Goal: Task Accomplishment & Management: Use online tool/utility

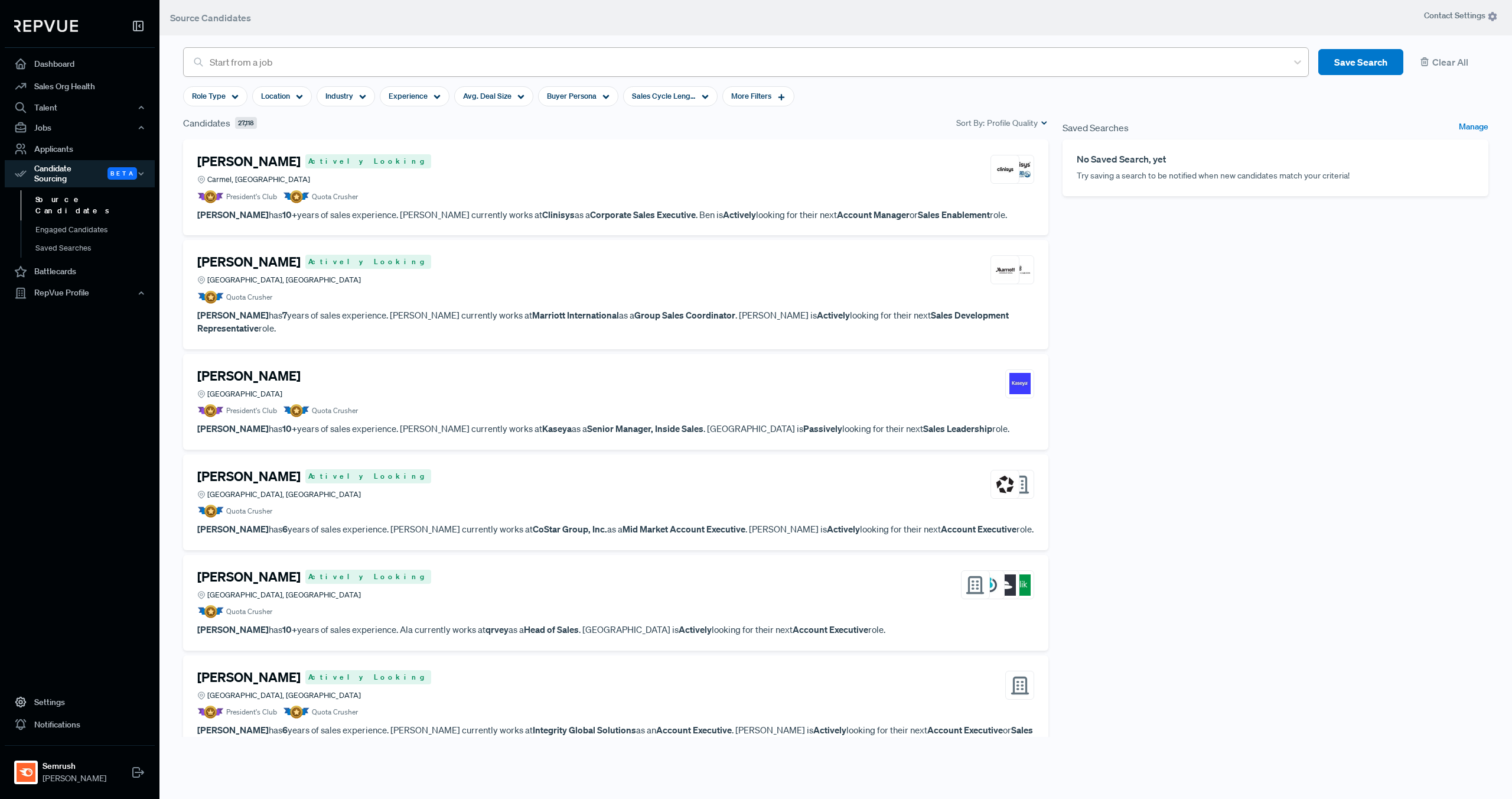
click at [251, 58] on div at bounding box center [745, 61] width 1071 height 16
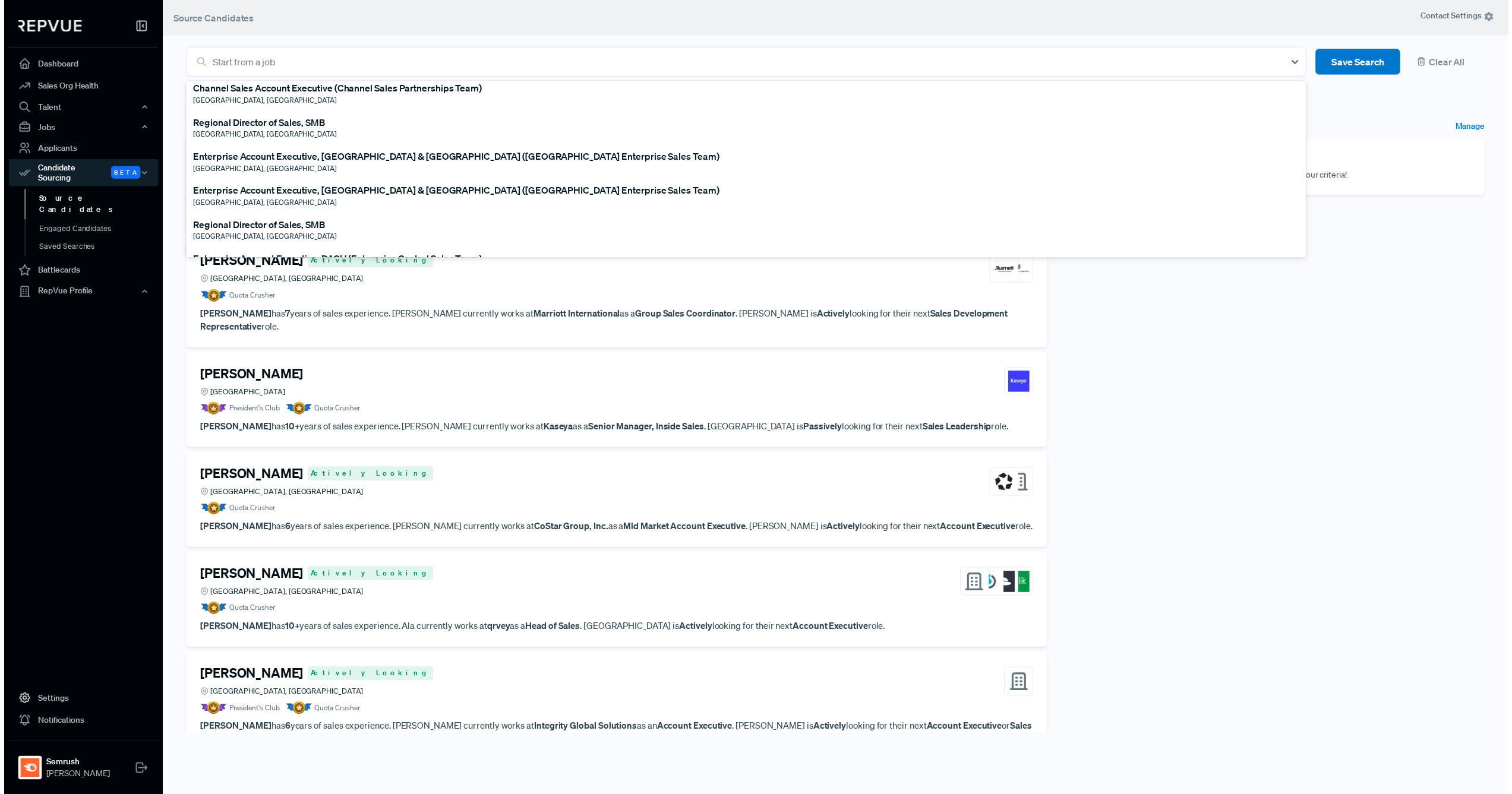
scroll to position [211, 0]
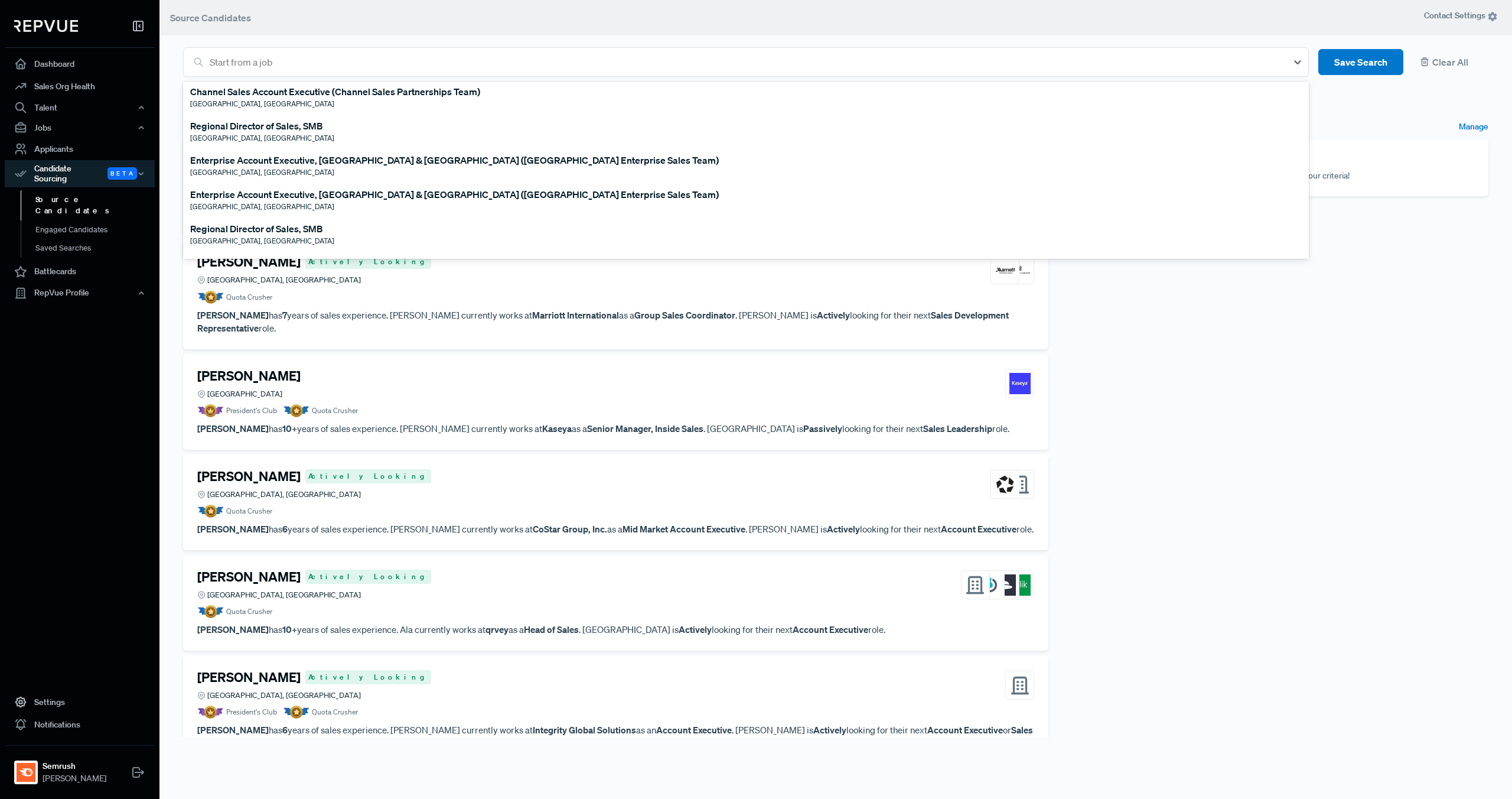
click at [288, 167] on div "Enterprise Account Executive, [GEOGRAPHIC_DATA] & [GEOGRAPHIC_DATA] ([GEOGRAPHI…" at bounding box center [454, 160] width 529 height 14
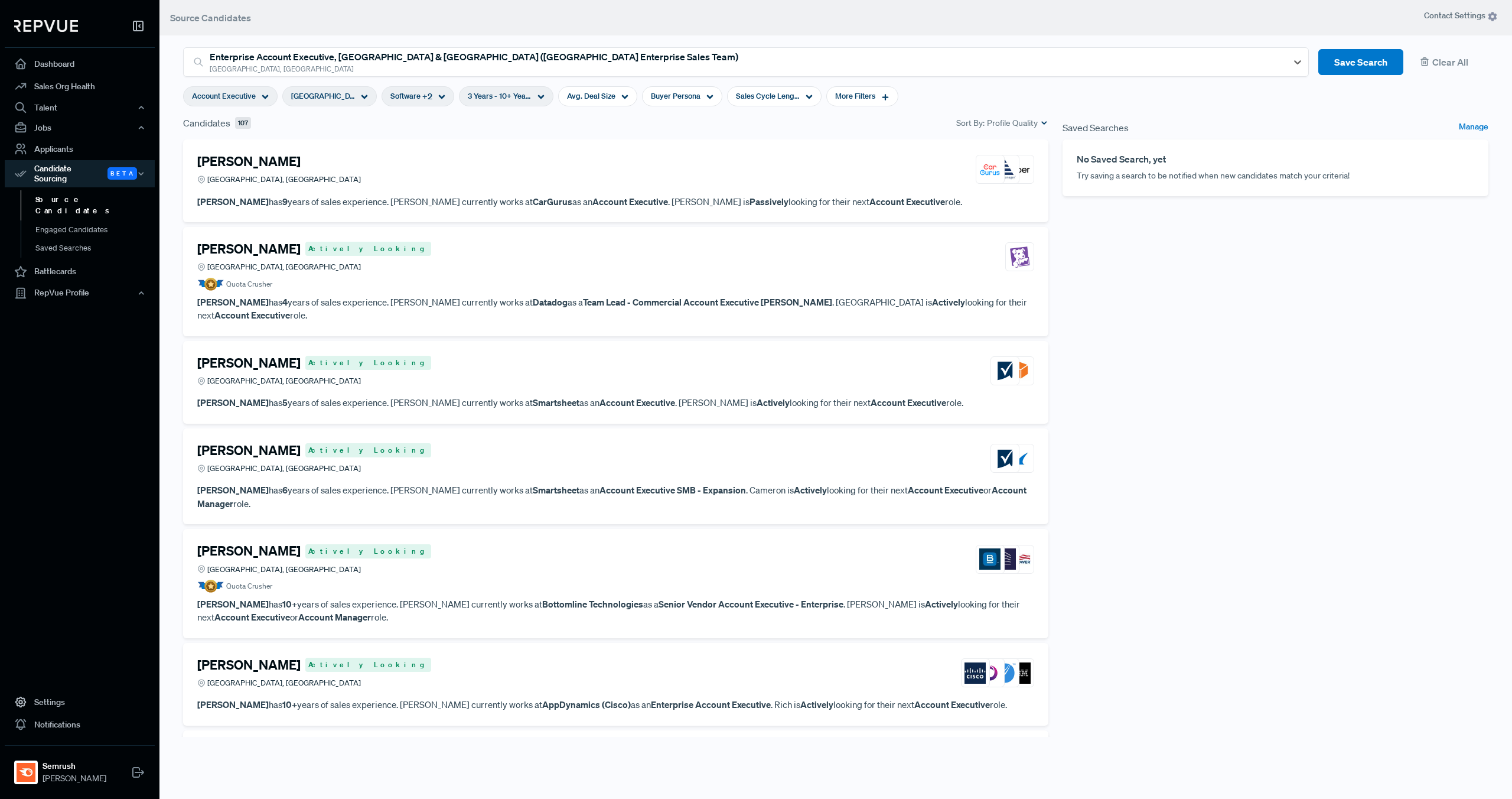
click at [318, 100] on span "[GEOGRAPHIC_DATA], [GEOGRAPHIC_DATA]" at bounding box center [323, 96] width 64 height 11
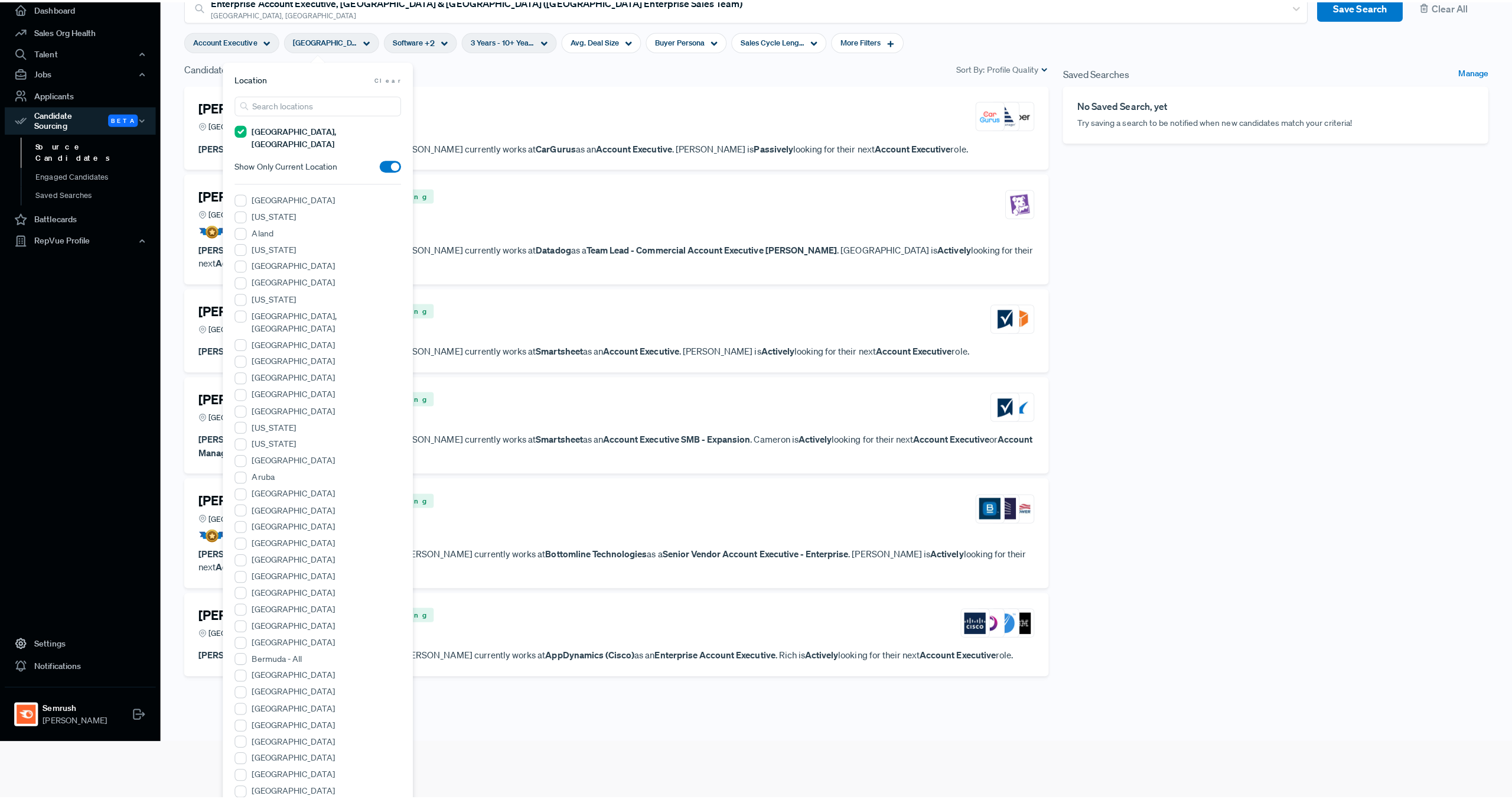
scroll to position [0, 0]
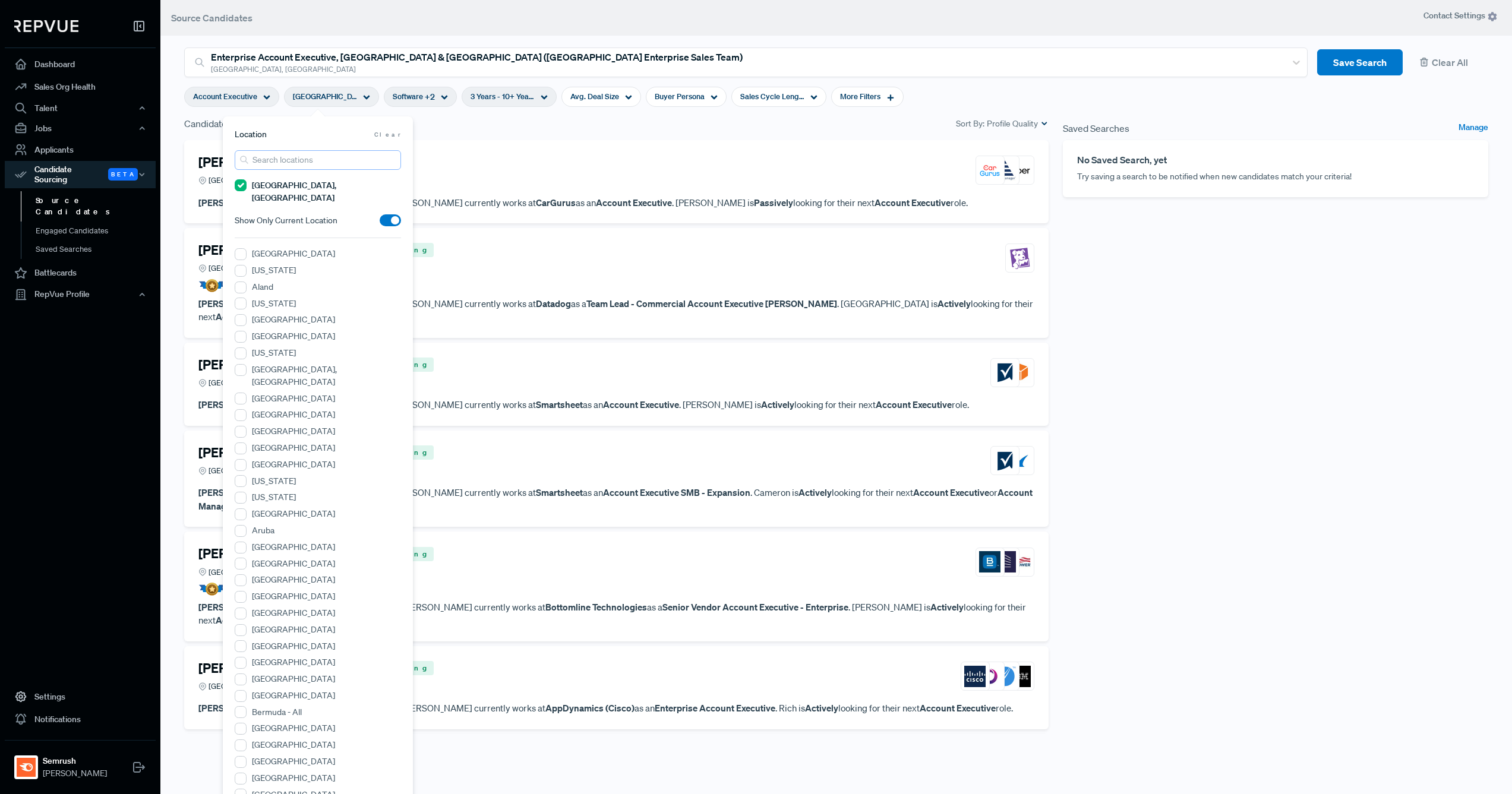
click at [277, 166] on input "search" at bounding box center [317, 160] width 167 height 20
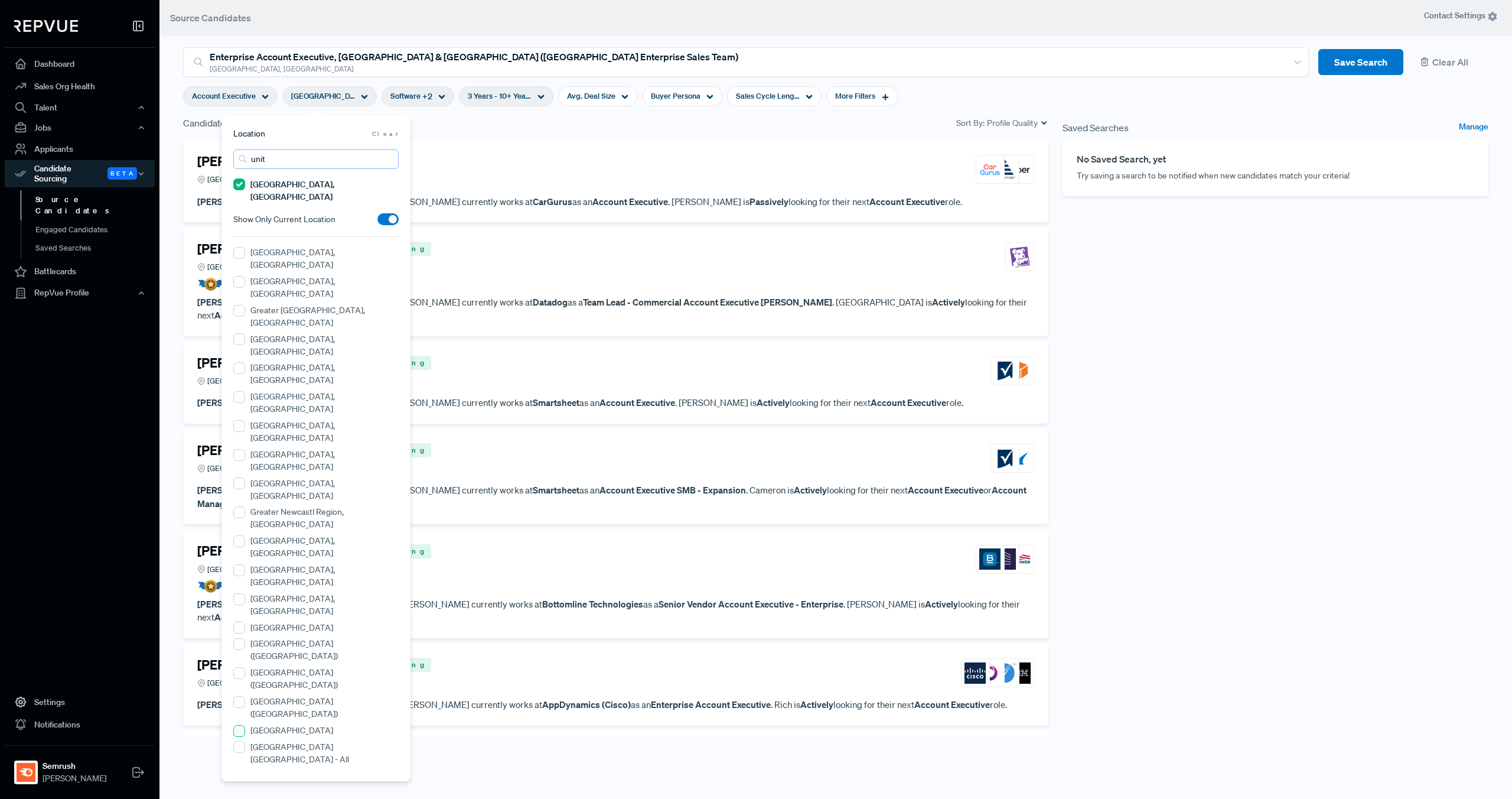
type input "unit"
click at [242, 725] on States "[GEOGRAPHIC_DATA]" at bounding box center [239, 731] width 12 height 12
click at [240, 186] on MA "[GEOGRAPHIC_DATA], [GEOGRAPHIC_DATA]" at bounding box center [239, 184] width 12 height 12
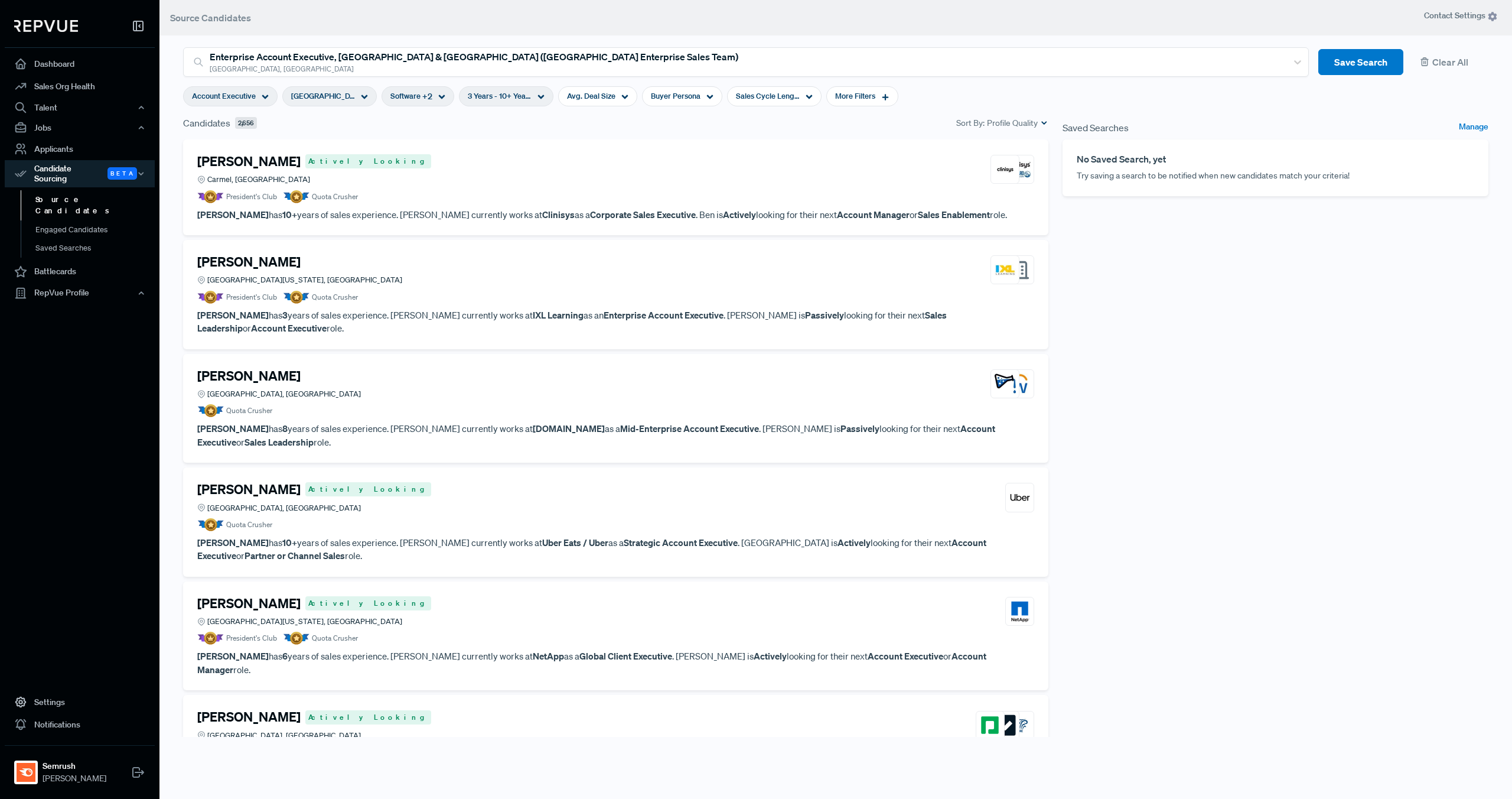
click at [77, 439] on nav "Dashboard Sales Org Health Talent Talent Data Talent Profiles Talent Competitor…" at bounding box center [80, 400] width 159 height 799
click at [881, 100] on icon at bounding box center [885, 97] width 8 height 8
click at [866, 215] on div "Target Companies" at bounding box center [839, 211] width 165 height 21
click at [861, 233] on input "search" at bounding box center [839, 232] width 165 height 20
type input "brightedge"
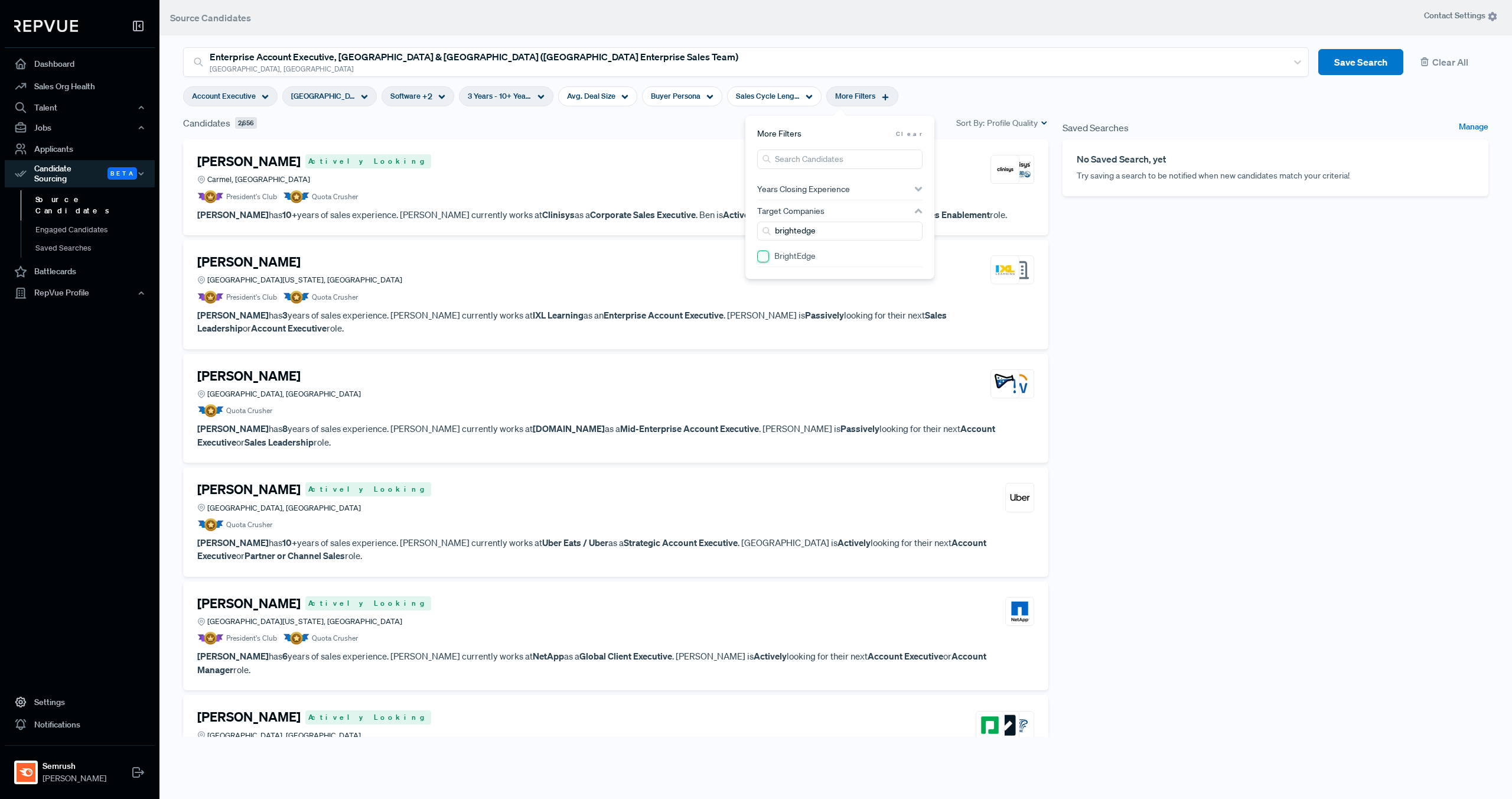
click at [764, 256] on input "BrightEdge" at bounding box center [763, 256] width 12 height 12
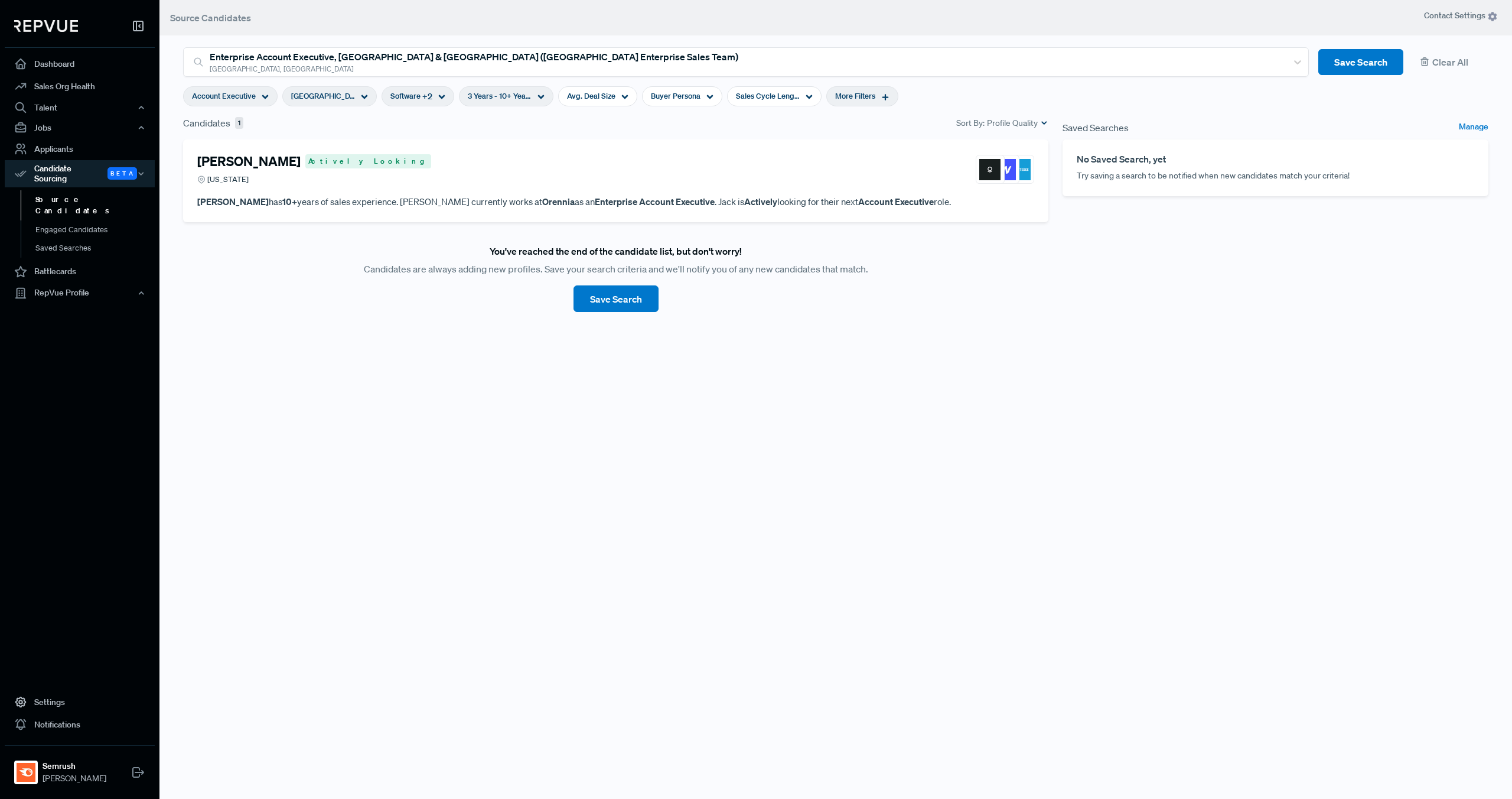
click at [280, 250] on article "You've reached the end of the candidate list, but don't worry! Candidates are a…" at bounding box center [616, 279] width 866 height 104
click at [467, 166] on div "[PERSON_NAME] Actively Looking [US_STATE]" at bounding box center [616, 169] width 837 height 32
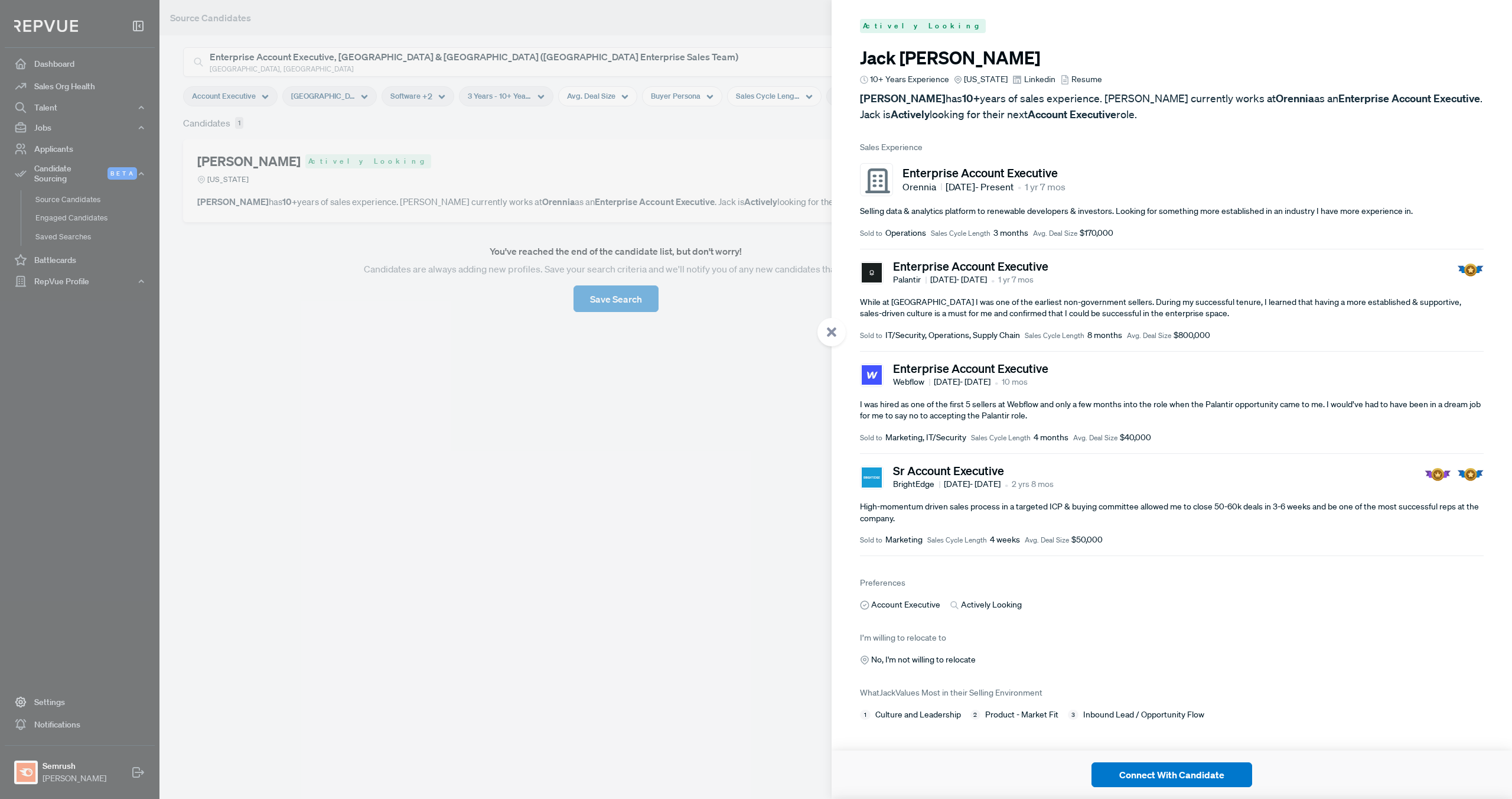
click at [1071, 80] on span "Resume" at bounding box center [1087, 80] width 31 height 13
click at [598, 466] on div at bounding box center [756, 400] width 1512 height 799
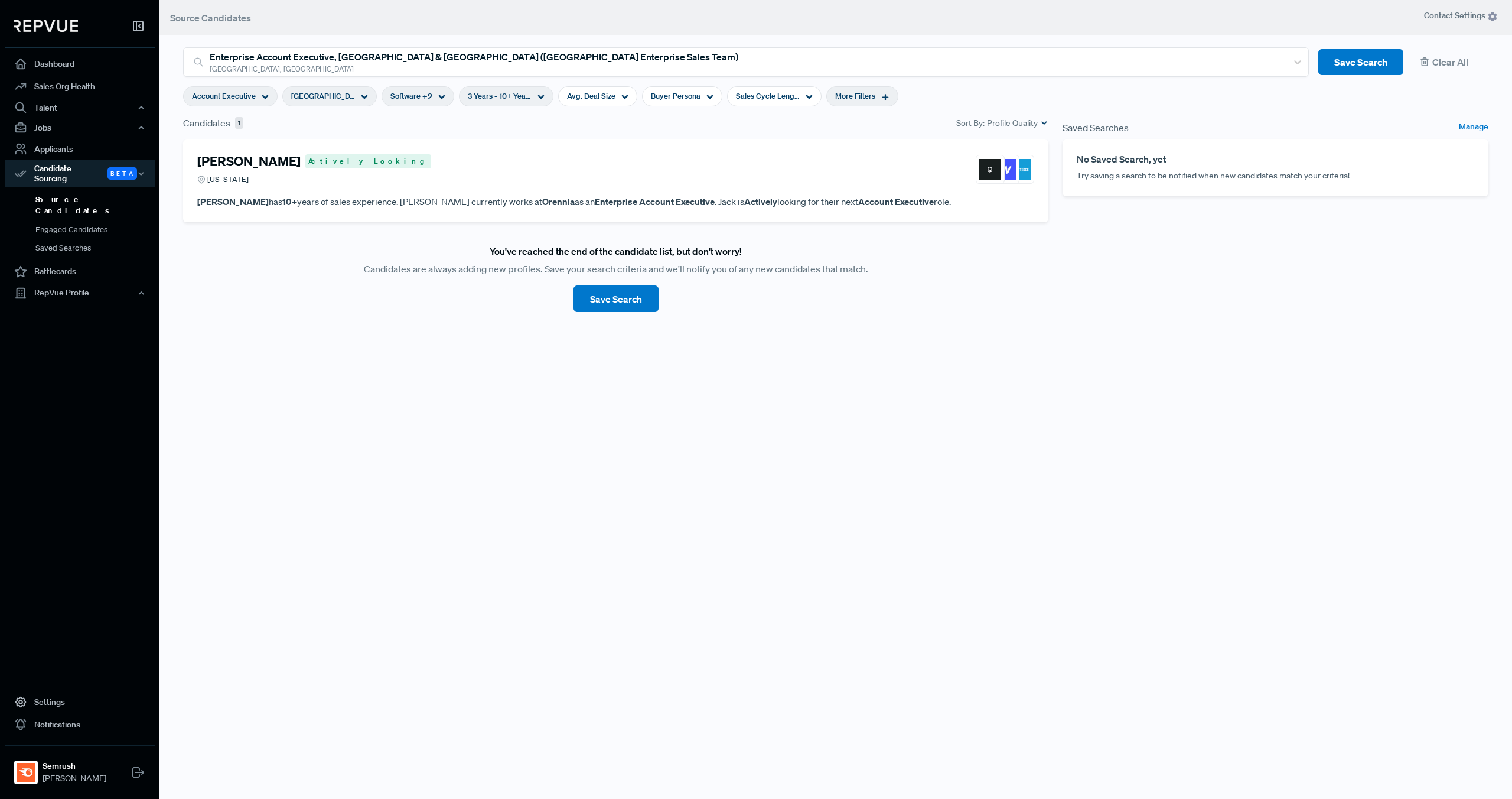
click at [881, 95] on icon at bounding box center [885, 97] width 8 height 8
click at [890, 210] on div "Target Companies 1" at bounding box center [839, 211] width 165 height 9
click at [798, 231] on input "search" at bounding box center [839, 232] width 165 height 20
type input "conductor"
click at [760, 290] on input "Conductor" at bounding box center [763, 287] width 12 height 12
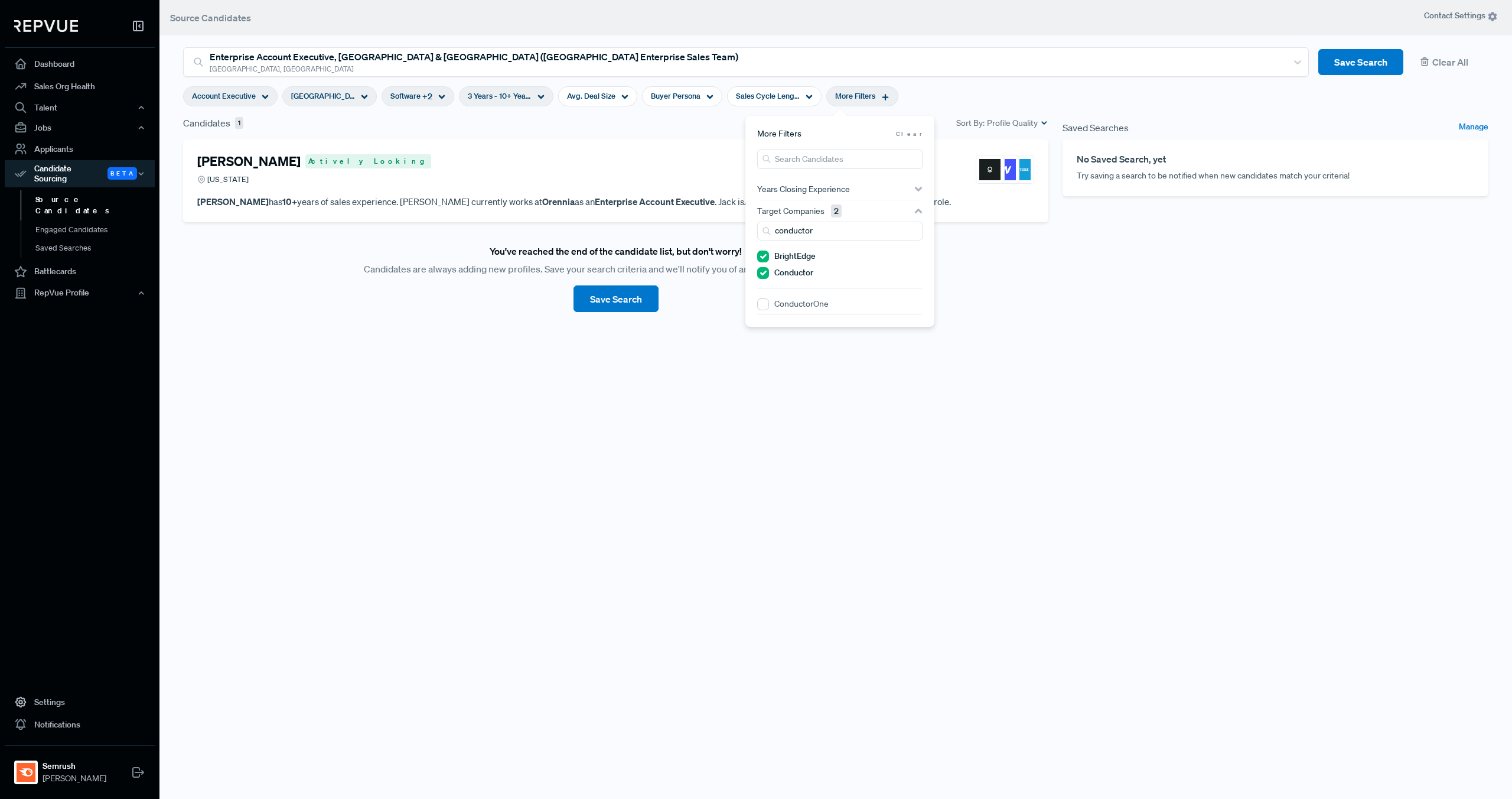
click at [405, 353] on div "[PERSON_NAME] Actively Looking [US_STATE] [PERSON_NAME] has 10+ years of sales …" at bounding box center [616, 438] width 880 height 597
click at [361, 98] on icon at bounding box center [364, 97] width 7 height 7
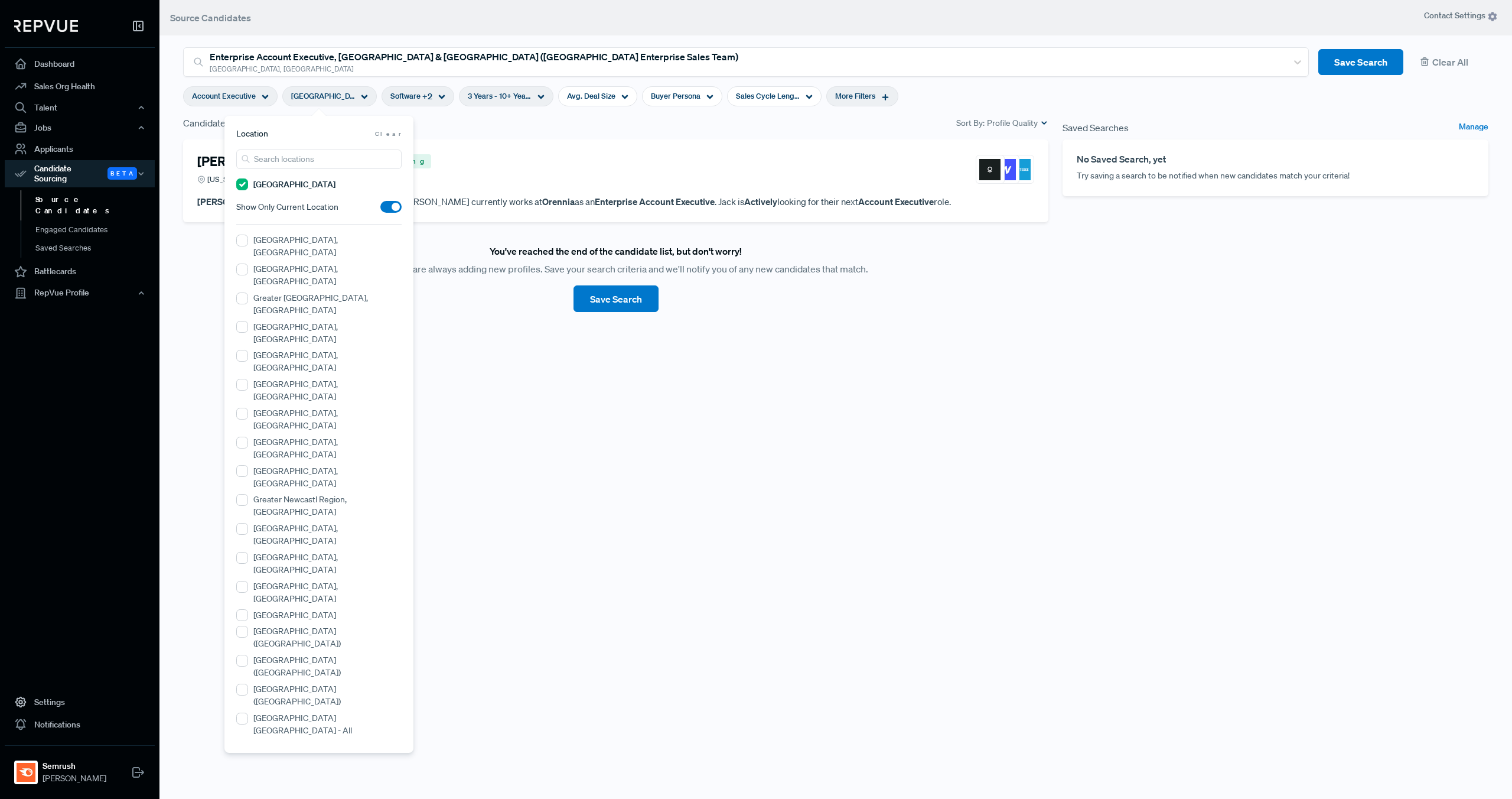
click at [477, 345] on div "[PERSON_NAME] Actively Looking [US_STATE] [PERSON_NAME] has 10+ years of sales …" at bounding box center [616, 438] width 880 height 597
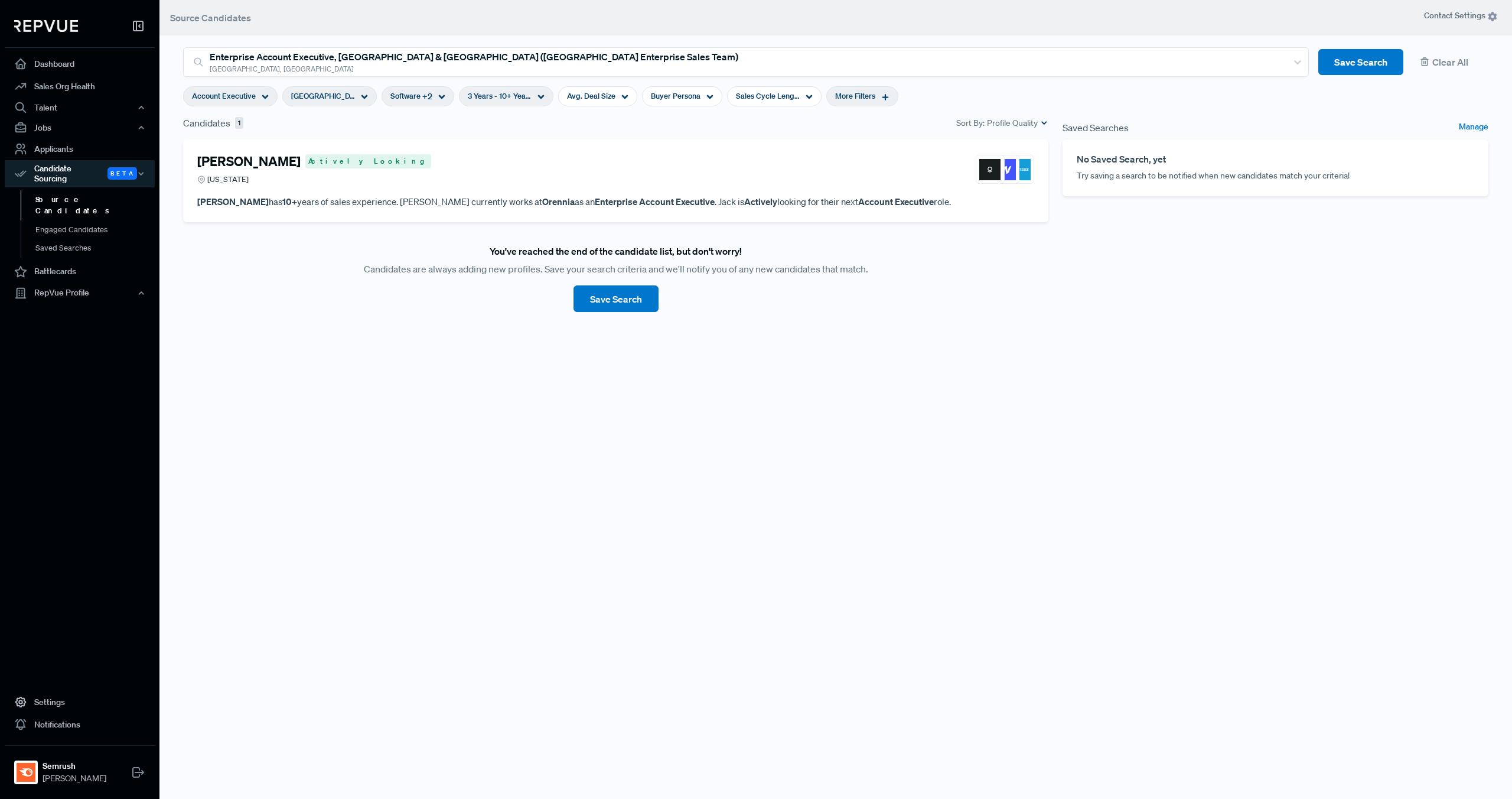
click at [859, 104] on div "More Filters" at bounding box center [862, 96] width 72 height 20
click at [500, 138] on div "Candidates 1 Sort By: Profile Quality" at bounding box center [616, 128] width 880 height 24
click at [500, 101] on div "3 Years - 10+ Years" at bounding box center [506, 96] width 94 height 20
type input "< 1 Years"
drag, startPoint x: 458, startPoint y: 157, endPoint x: 396, endPoint y: 154, distance: 62.1
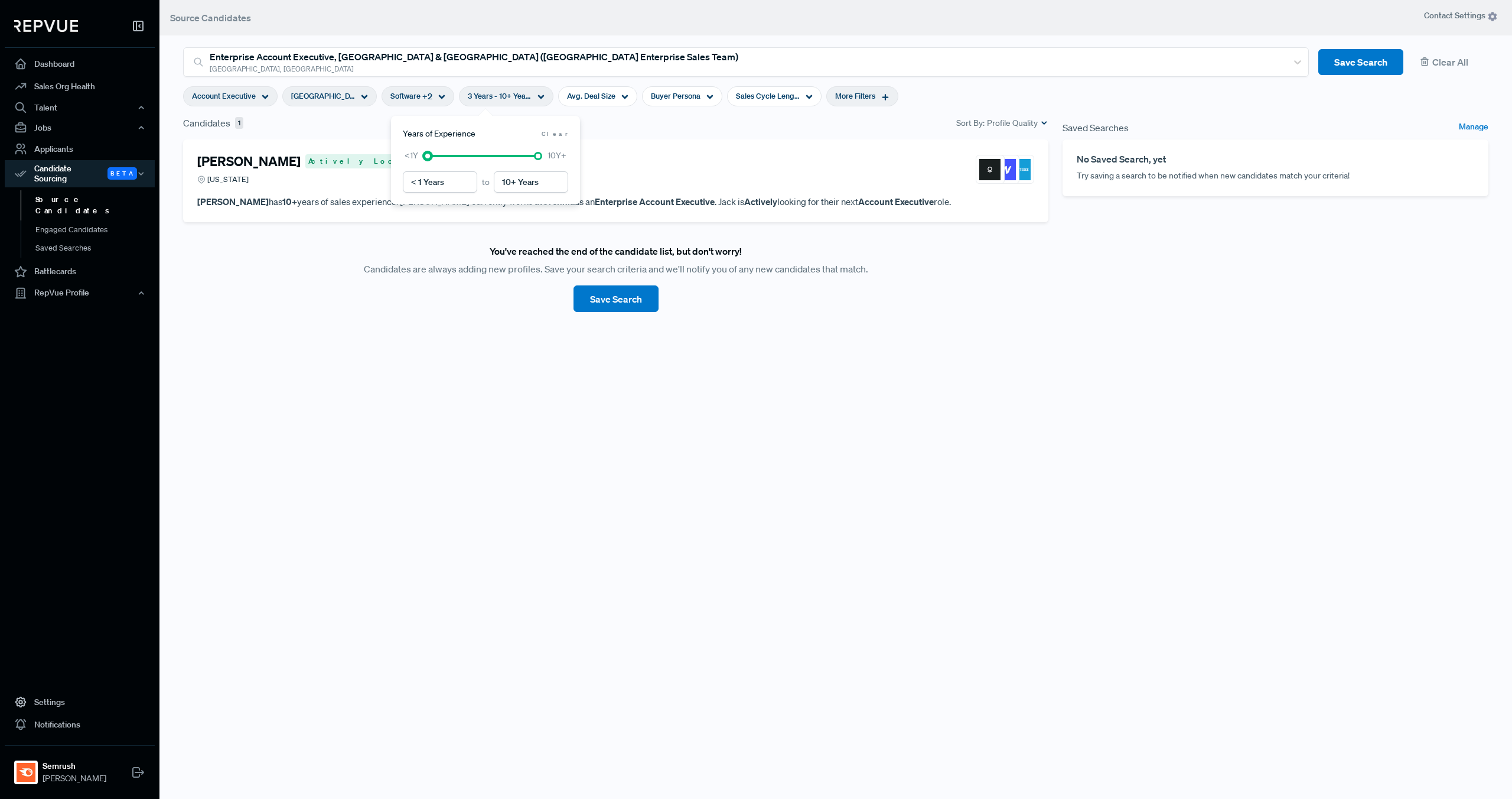
click at [396, 154] on div "Years of Experience Clear < 1 Years to 10+ Years <1Y 10Y+" at bounding box center [485, 160] width 189 height 89
click at [423, 96] on span "+ 2" at bounding box center [427, 97] width 10 height 13
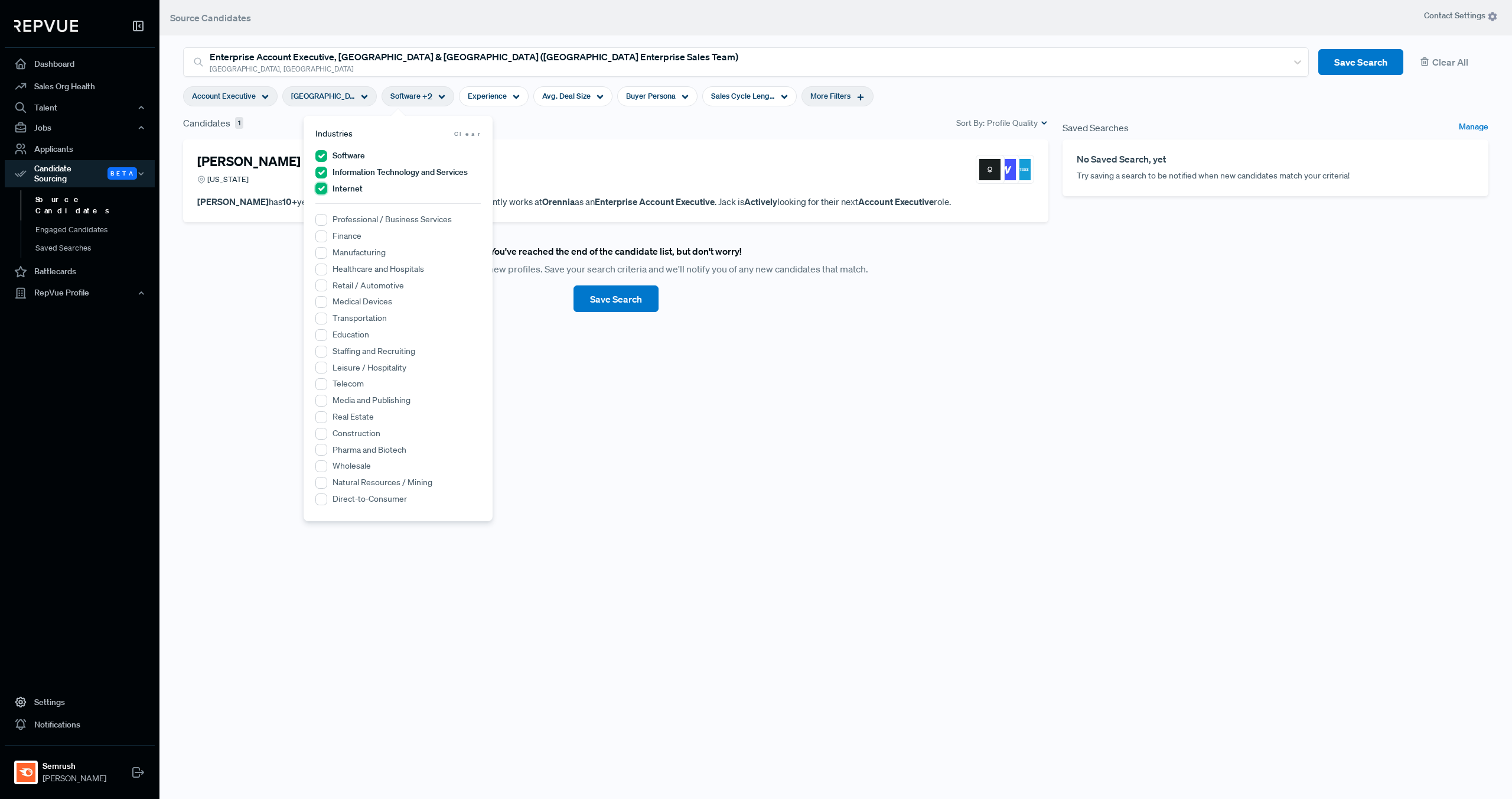
click at [325, 188] on input "Internet" at bounding box center [321, 188] width 12 height 12
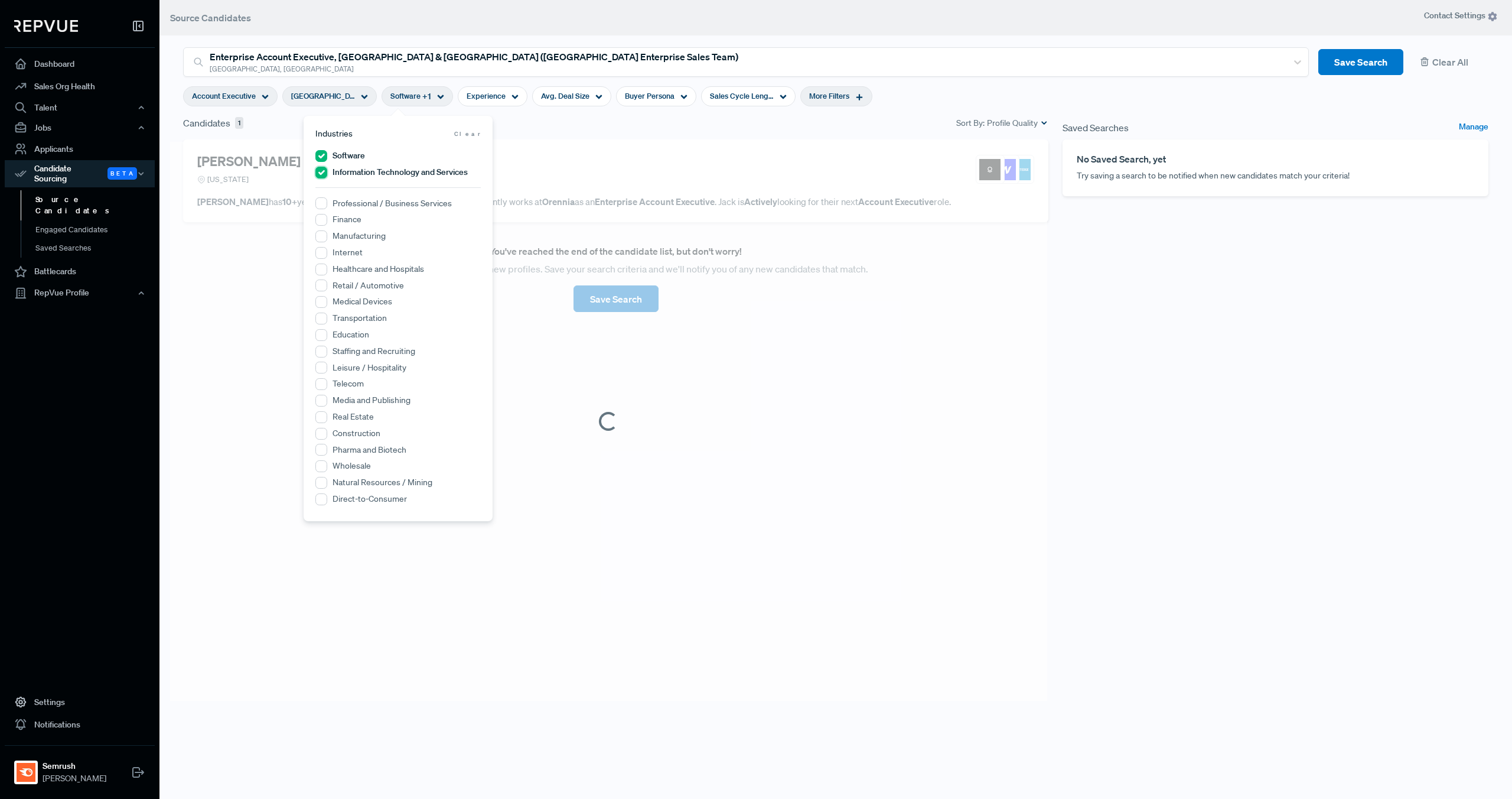
click at [325, 175] on Services "Information Technology and Services" at bounding box center [321, 173] width 12 height 12
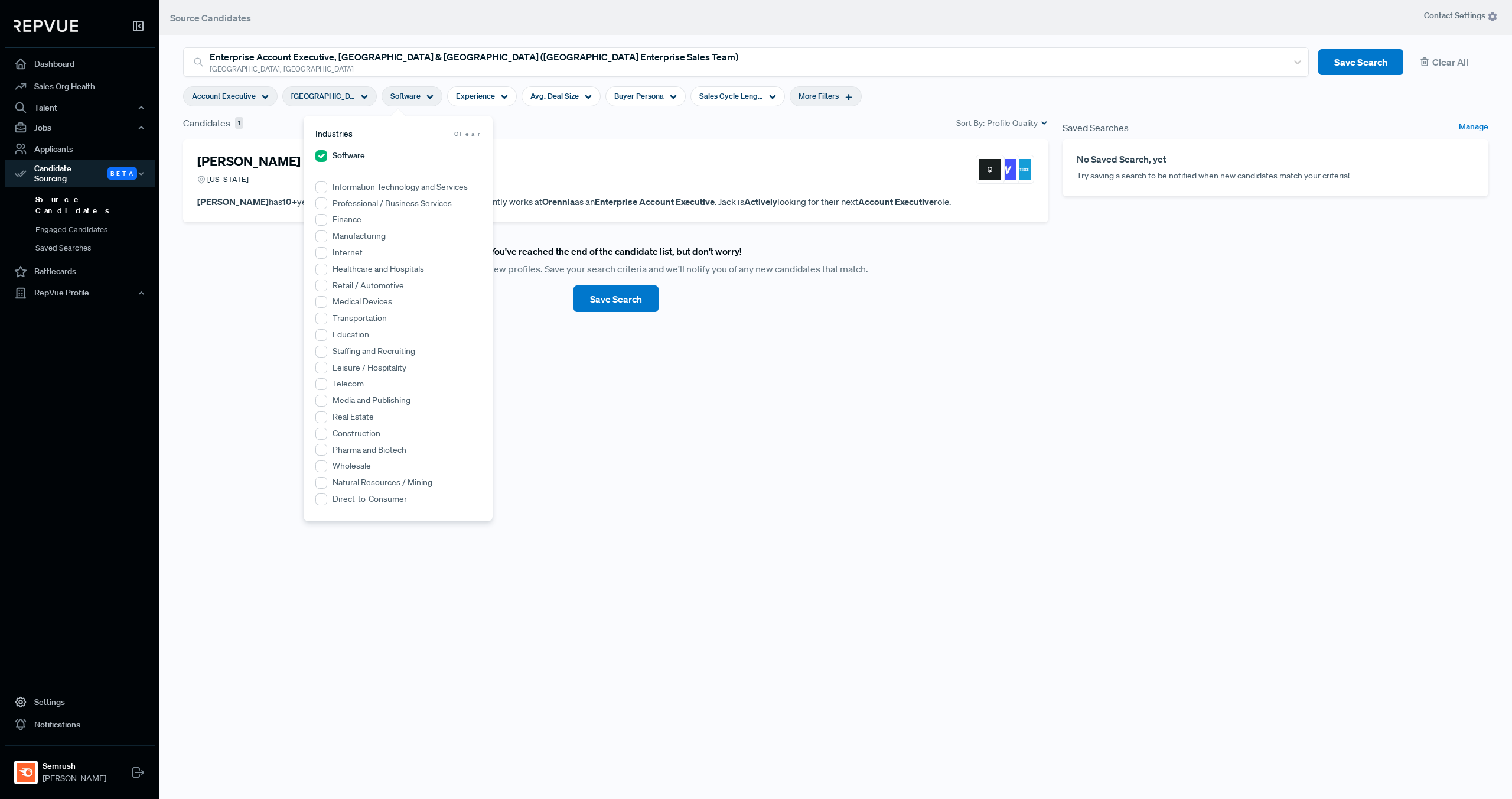
click at [323, 164] on div "Software" at bounding box center [398, 157] width 165 height 16
click at [323, 161] on input "Software" at bounding box center [321, 156] width 12 height 12
click at [251, 101] on span "Account Executive" at bounding box center [224, 96] width 64 height 11
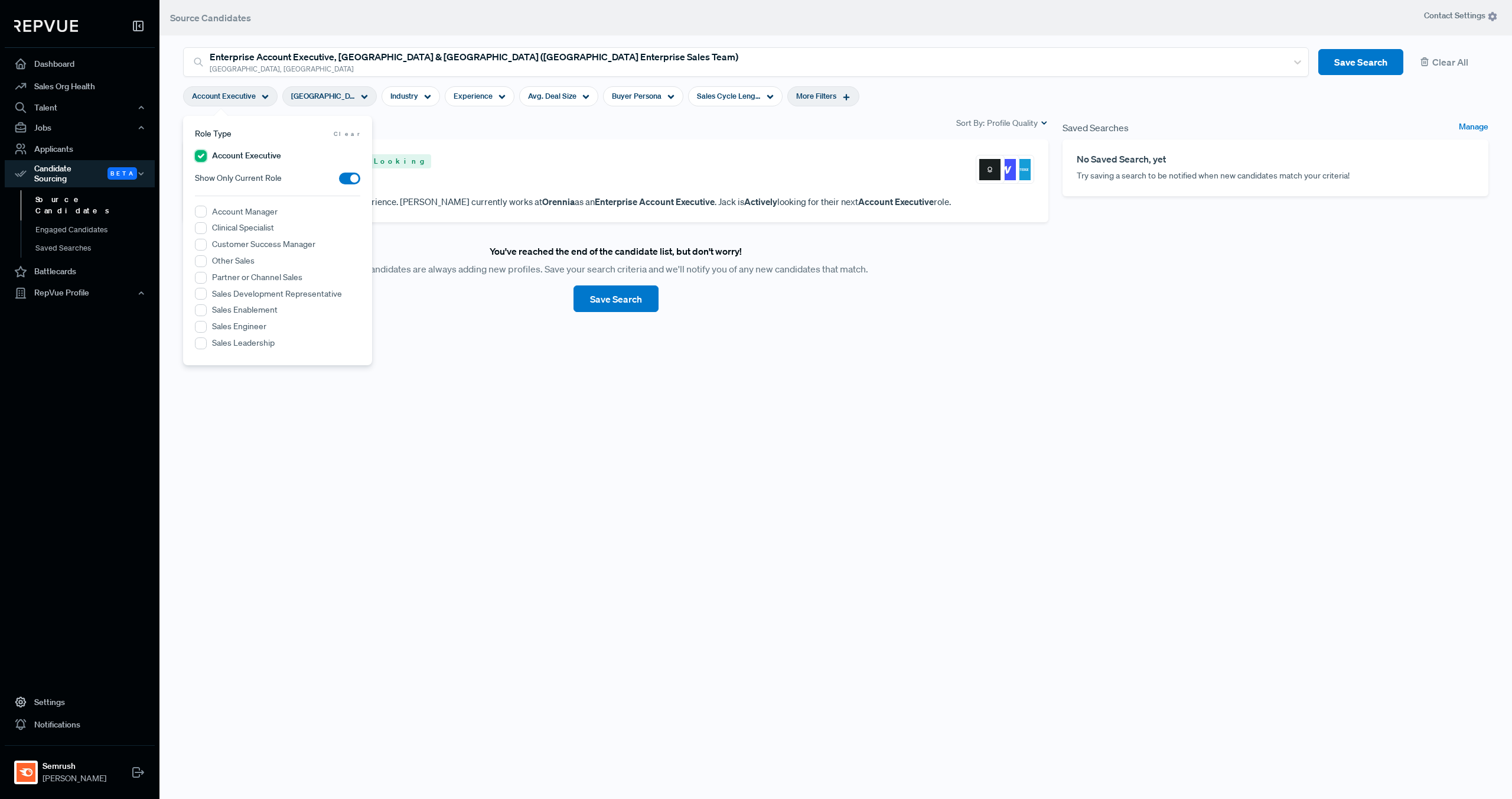
click at [203, 157] on Executive "Account Executive" at bounding box center [201, 156] width 12 height 12
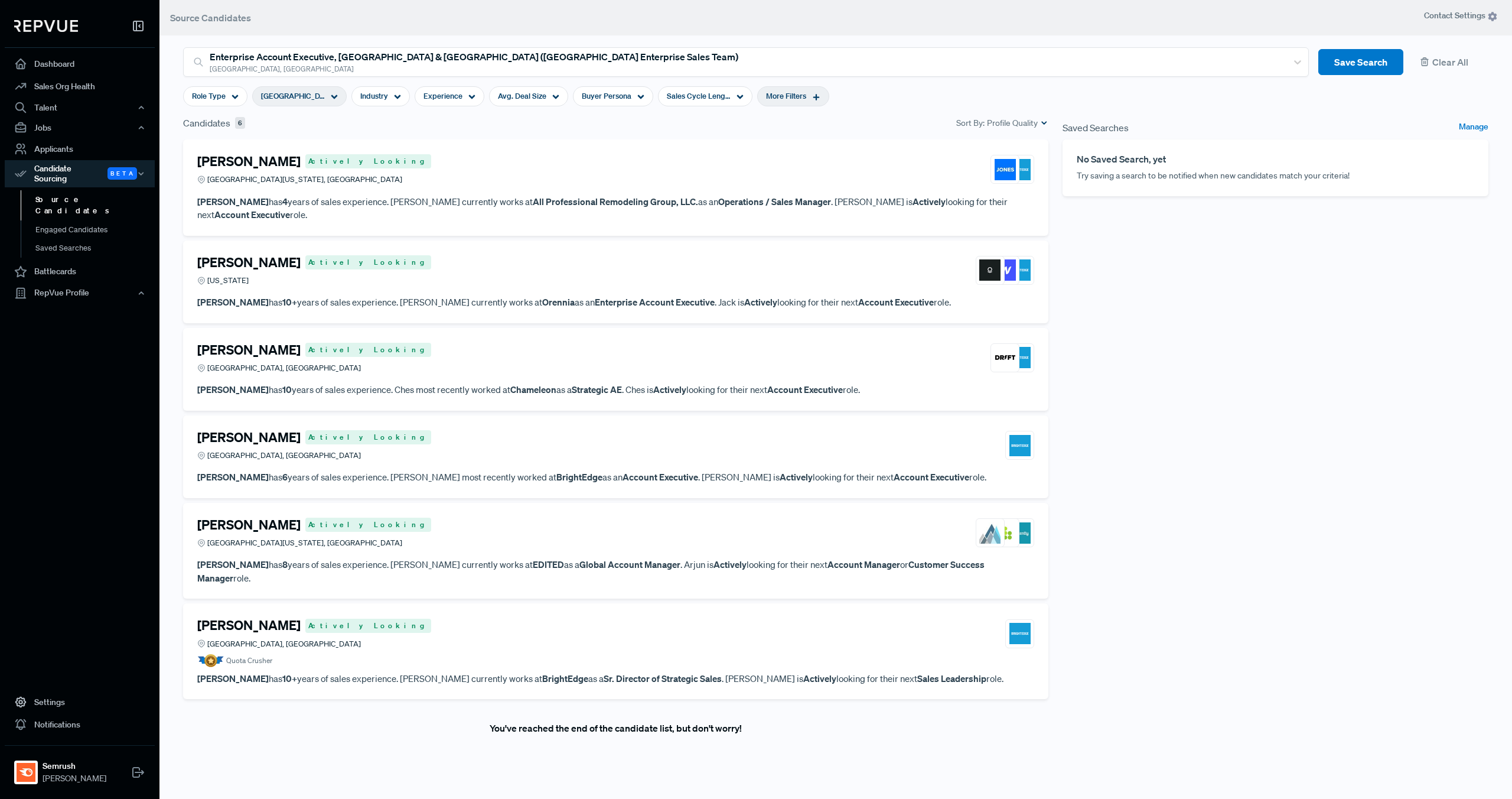
click at [102, 447] on nav "Dashboard Sales Org Health Talent Talent Data Talent Profiles Talent Competitor…" at bounding box center [80, 400] width 159 height 799
click at [416, 172] on div "[PERSON_NAME] Actively Looking Greater [US_STATE][GEOGRAPHIC_DATA], [GEOGRAPHIC…" at bounding box center [616, 169] width 837 height 32
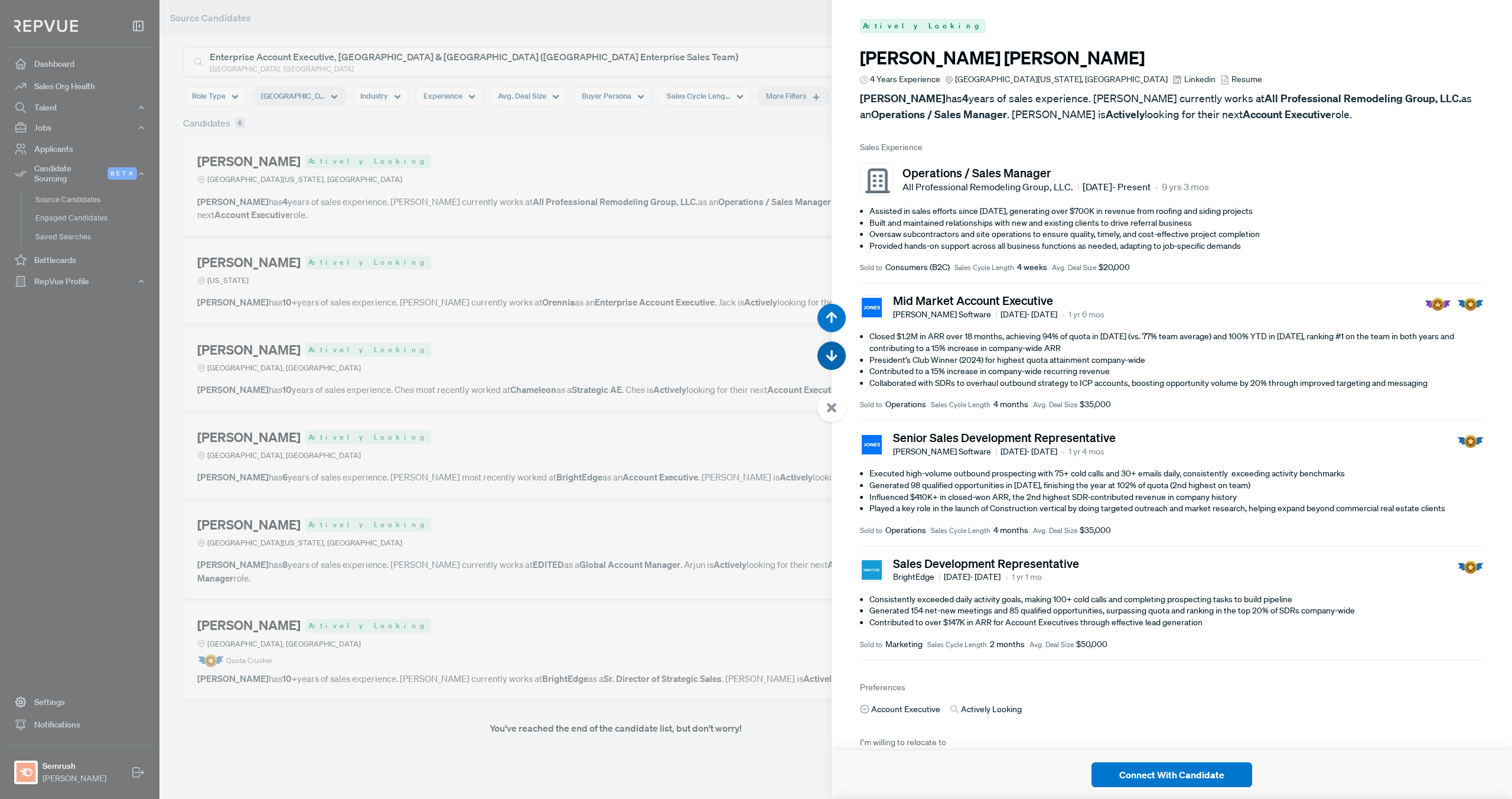
click at [836, 354] on icon "button" at bounding box center [831, 356] width 12 height 12
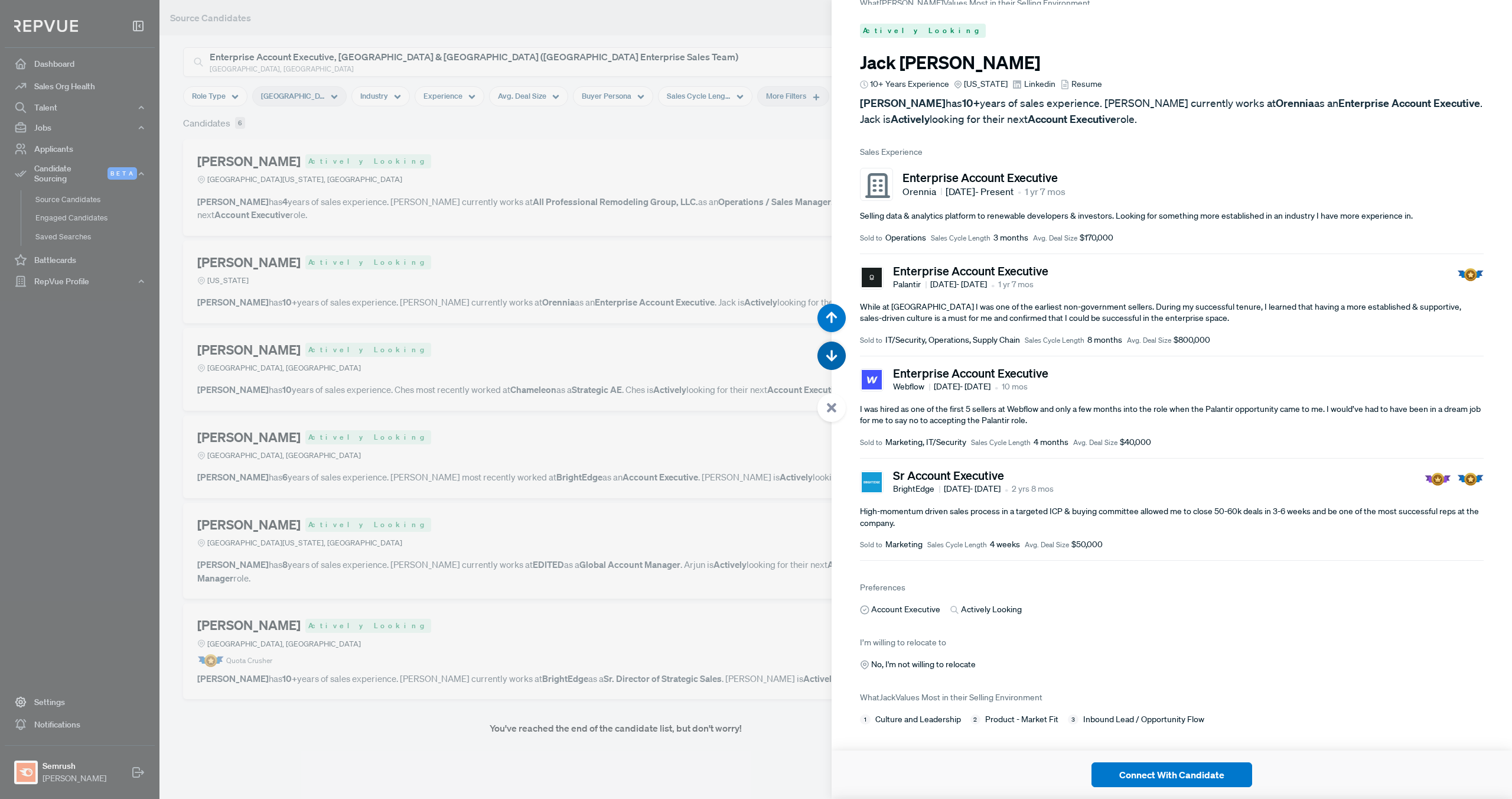
scroll to position [799, 0]
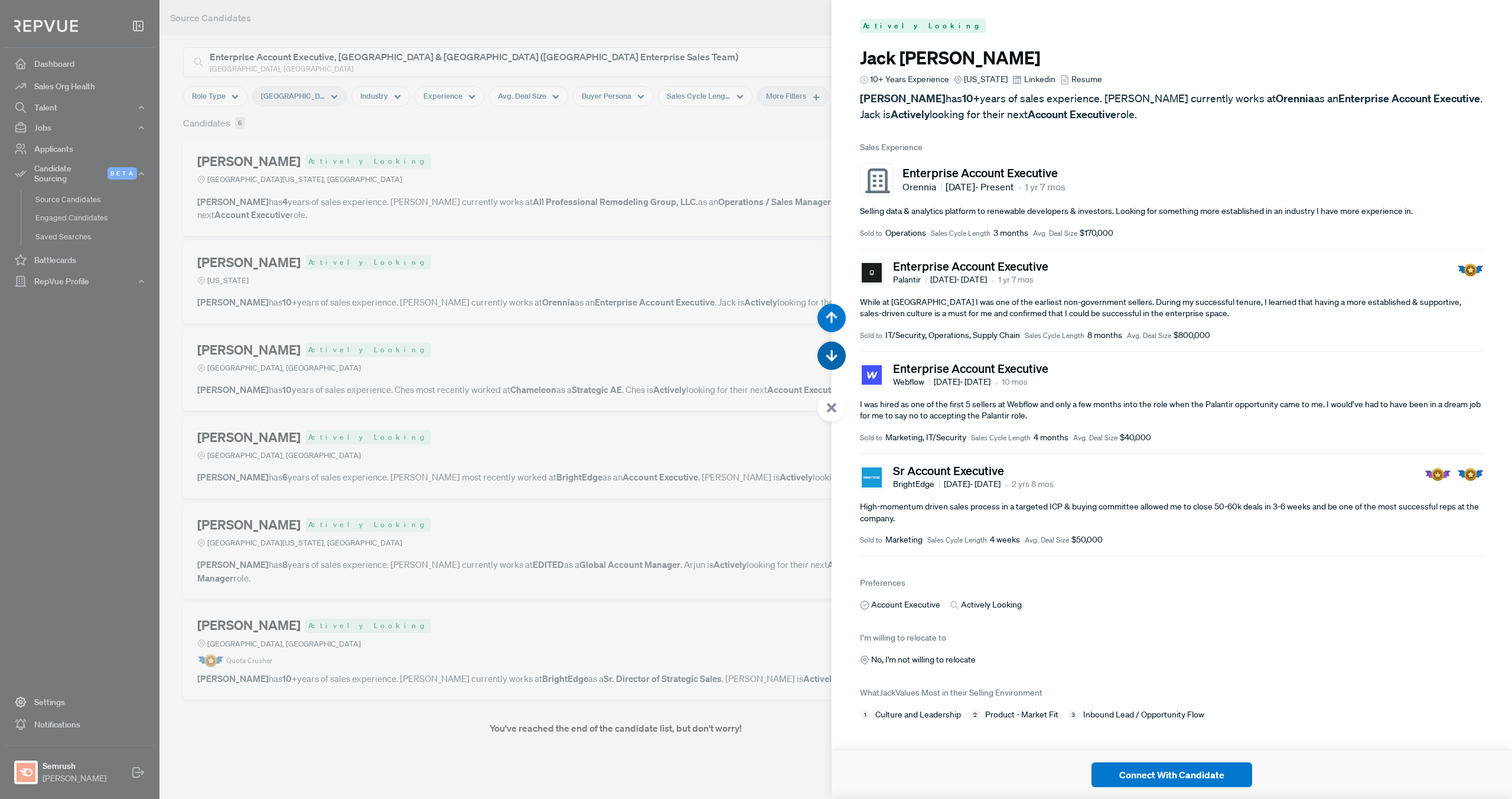
click at [834, 361] on button "button" at bounding box center [832, 356] width 28 height 28
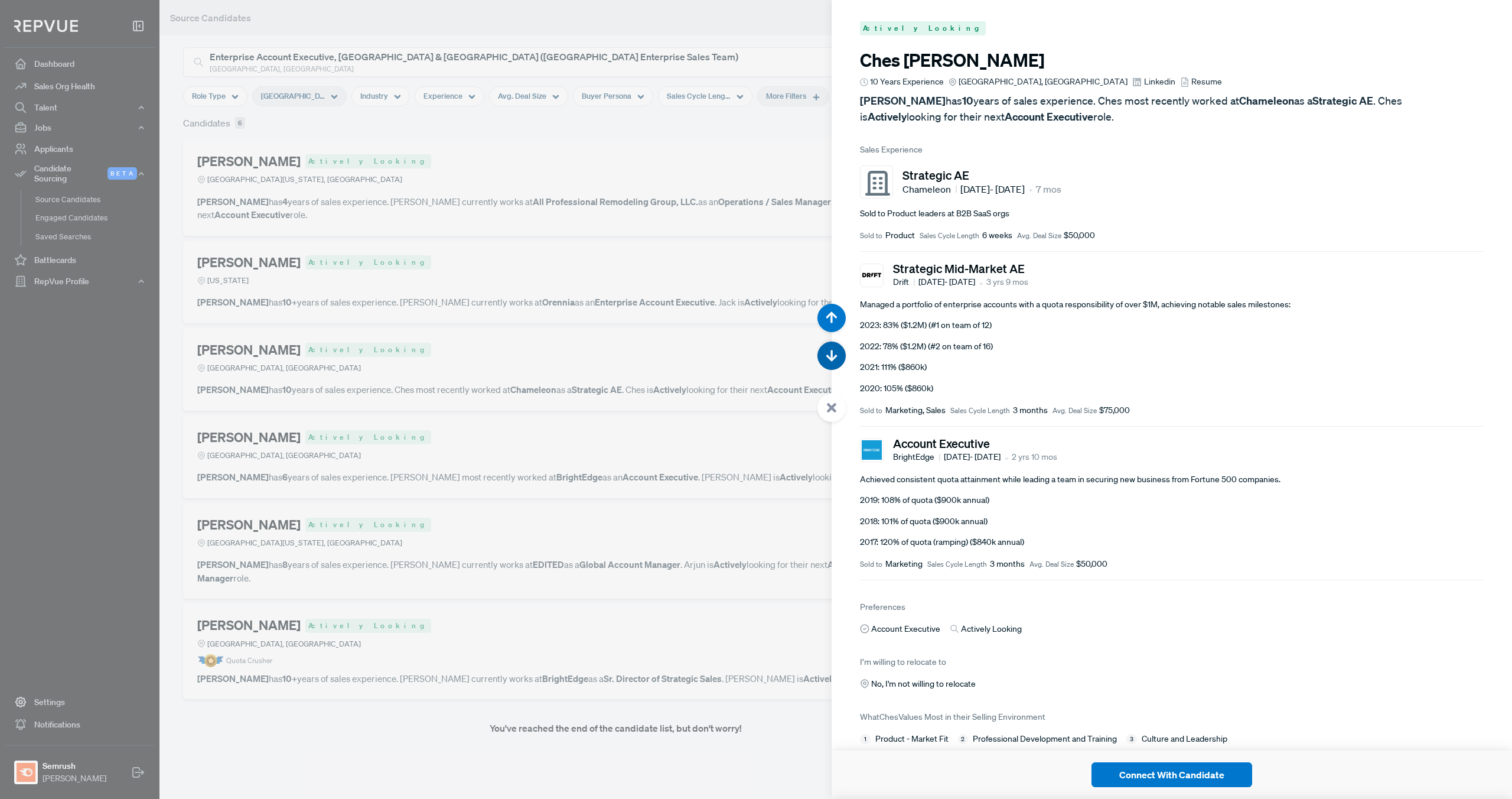
scroll to position [1598, 0]
click at [831, 358] on use "button" at bounding box center [832, 356] width 11 height 11
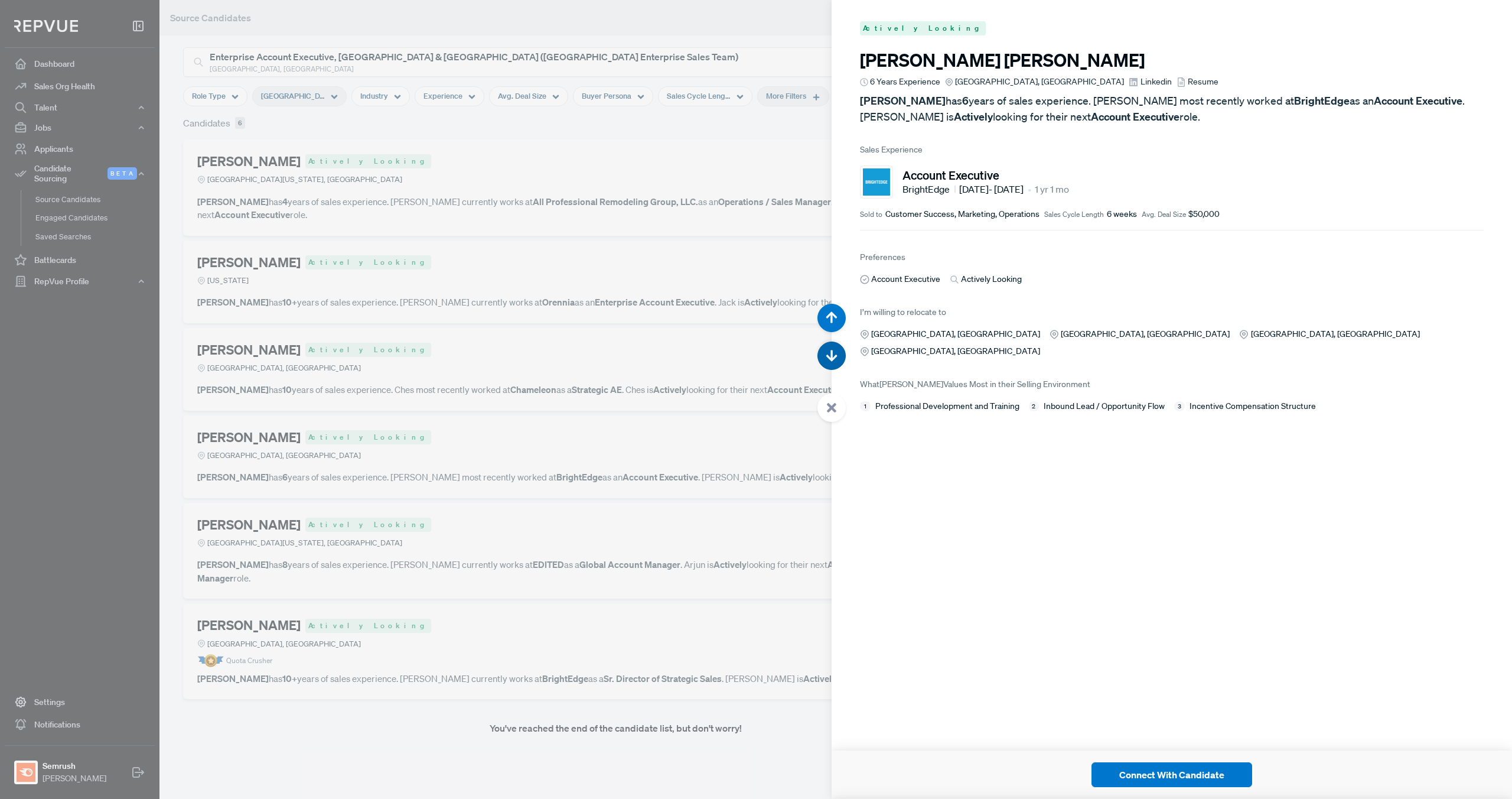
scroll to position [2397, 0]
click at [832, 357] on use "button" at bounding box center [832, 356] width 11 height 11
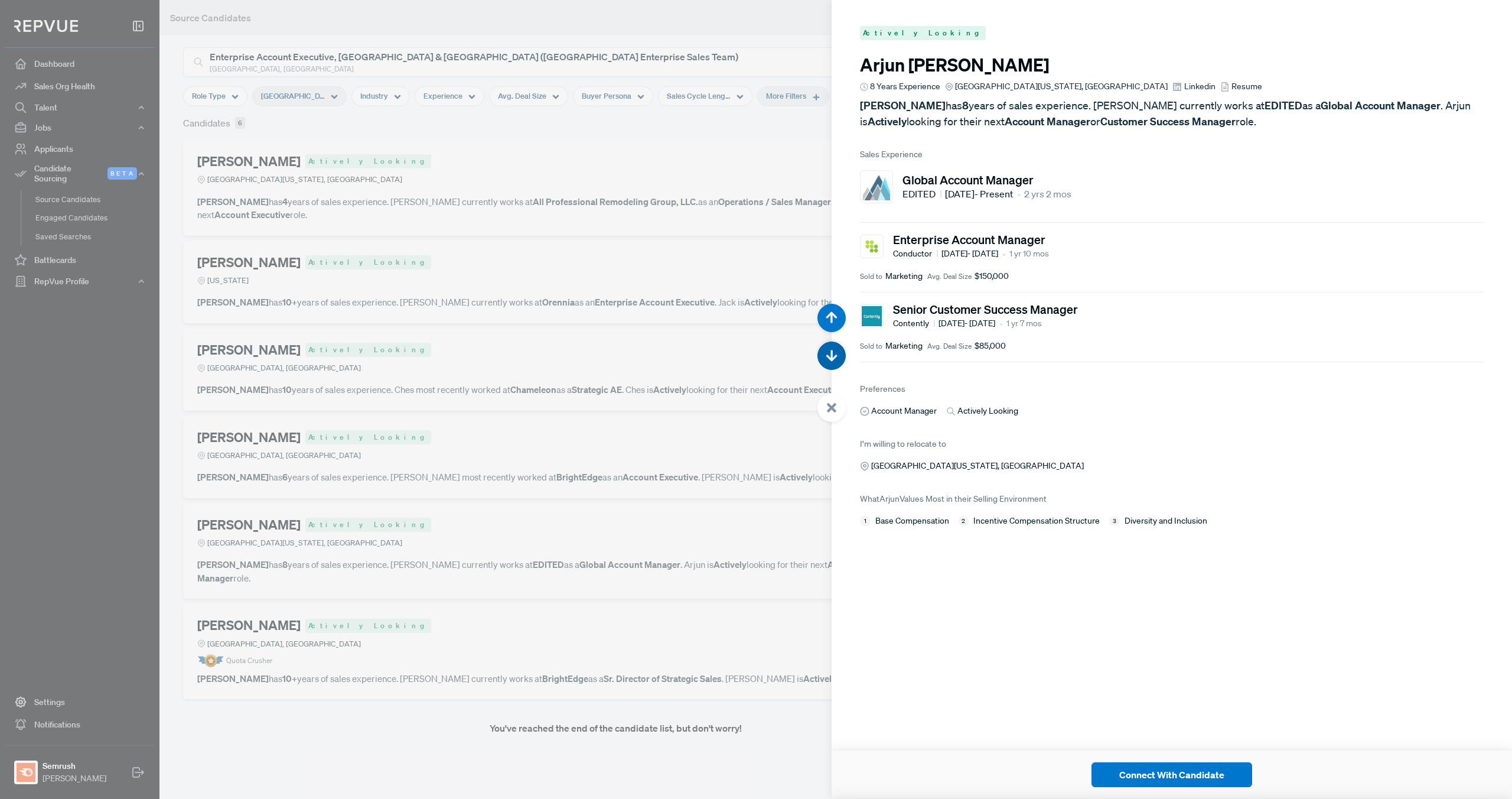
scroll to position [3196, 0]
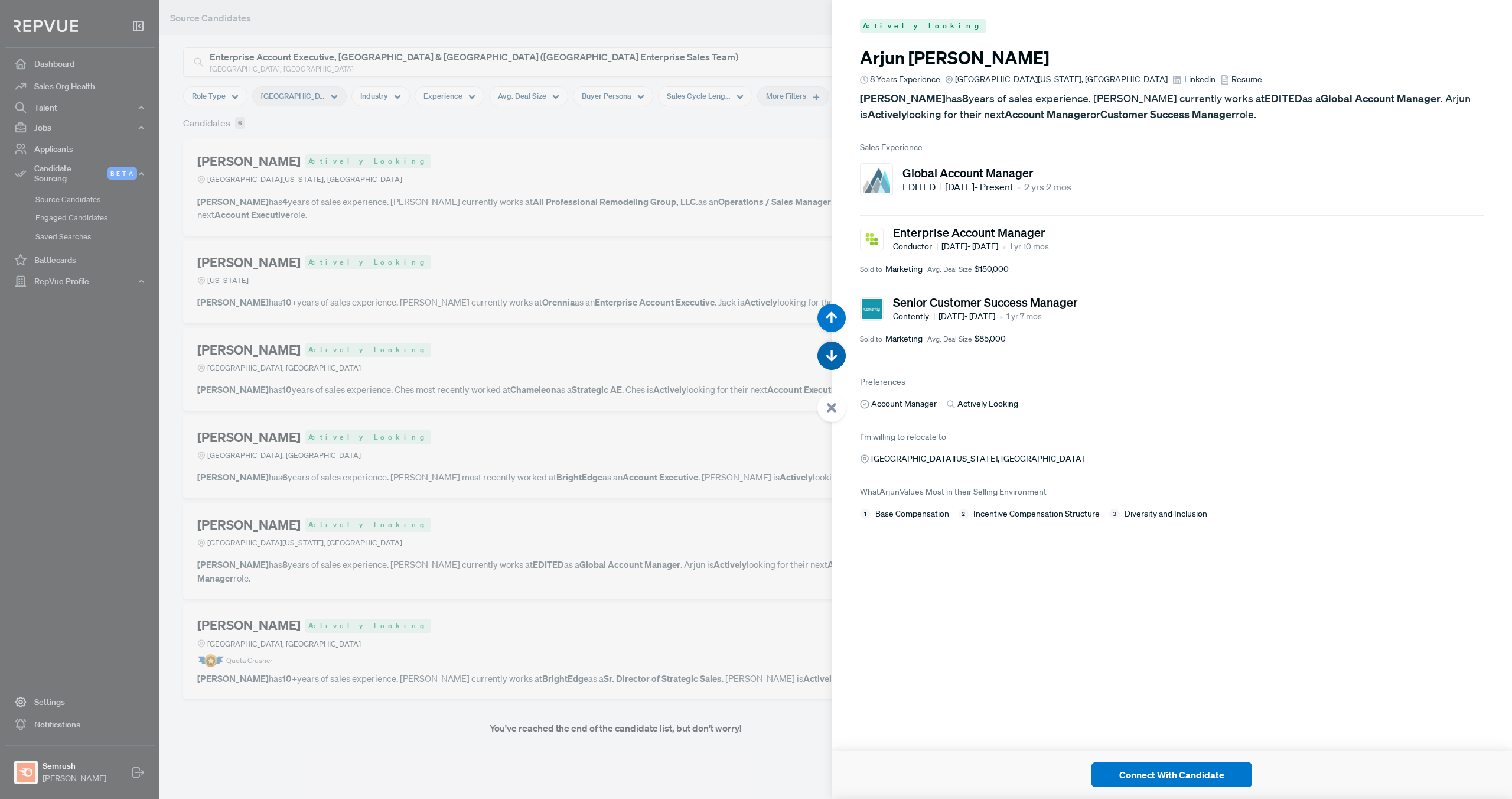
click at [832, 357] on use "button" at bounding box center [832, 356] width 11 height 11
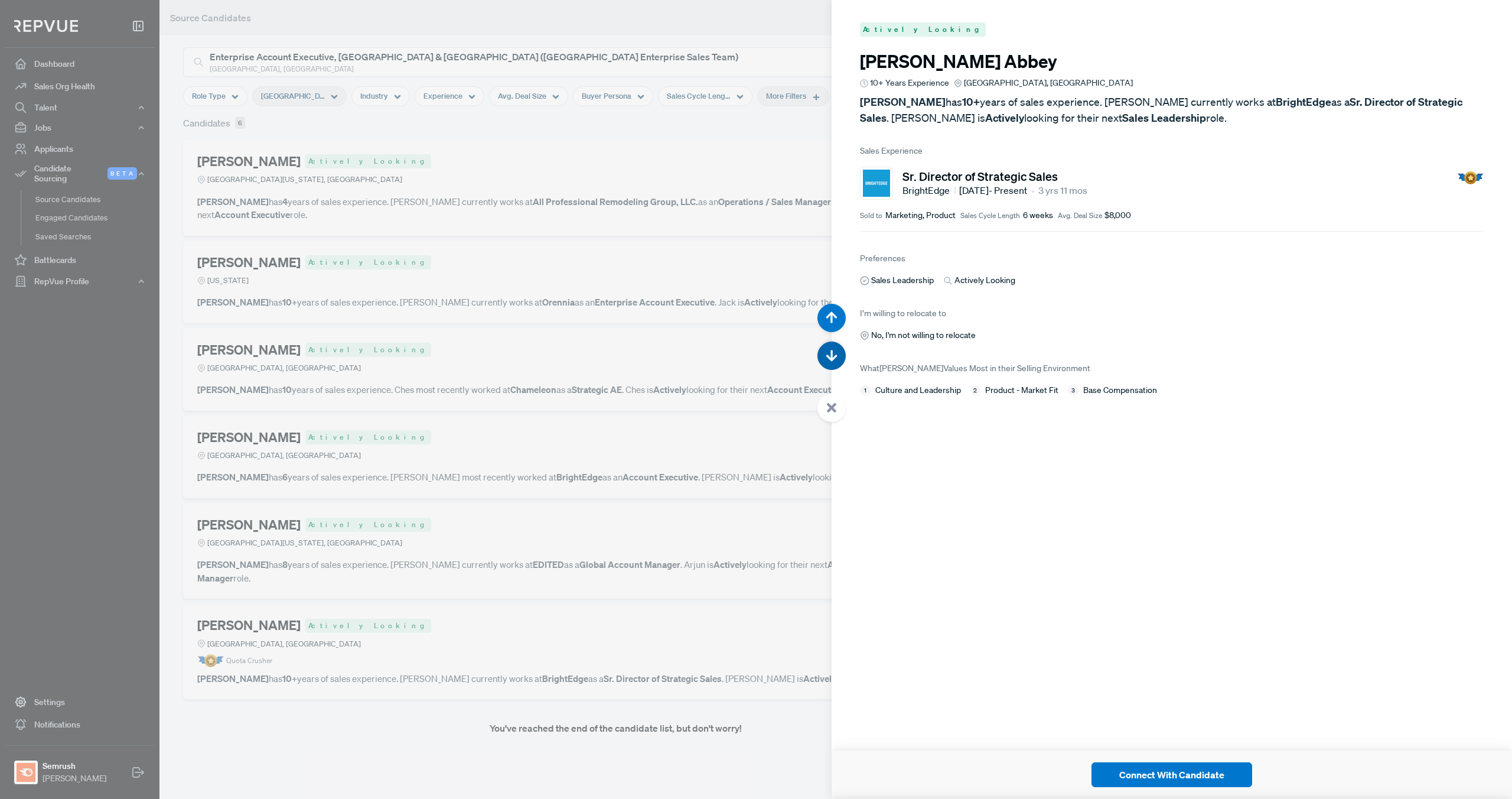
scroll to position [3995, 0]
click at [832, 357] on use "button" at bounding box center [832, 356] width 11 height 11
click at [837, 355] on button "button" at bounding box center [832, 356] width 28 height 28
click at [82, 357] on div at bounding box center [756, 400] width 1512 height 799
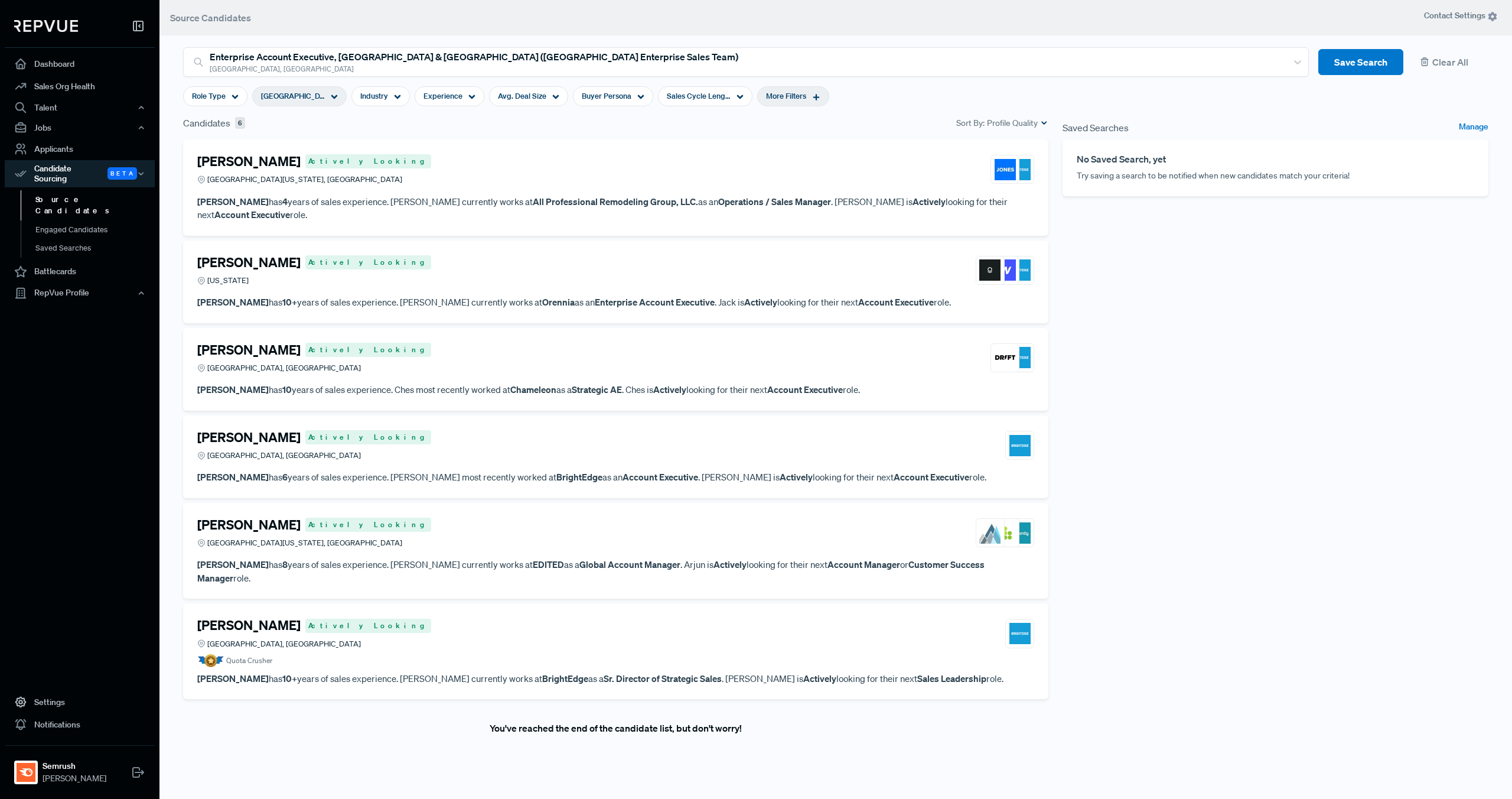
click at [781, 90] on span "More Filters" at bounding box center [786, 96] width 40 height 11
click at [806, 211] on div "Target Companies 2" at bounding box center [772, 211] width 165 height 9
click at [696, 256] on input "BrightEdge" at bounding box center [695, 256] width 12 height 12
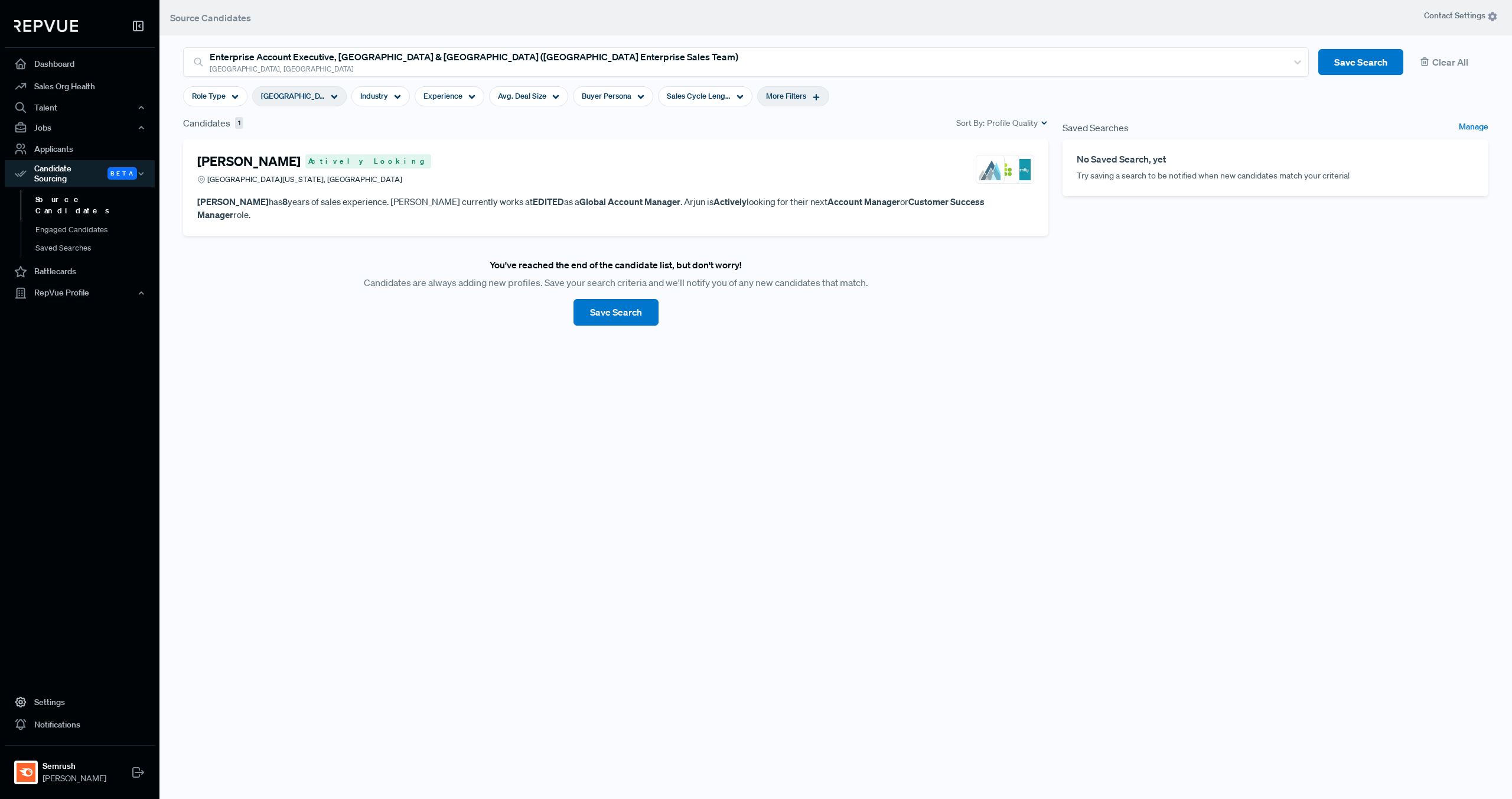
click at [515, 178] on div "[PERSON_NAME] Actively Looking Greater [US_STATE][GEOGRAPHIC_DATA], [GEOGRAPHIC…" at bounding box center [616, 169] width 837 height 32
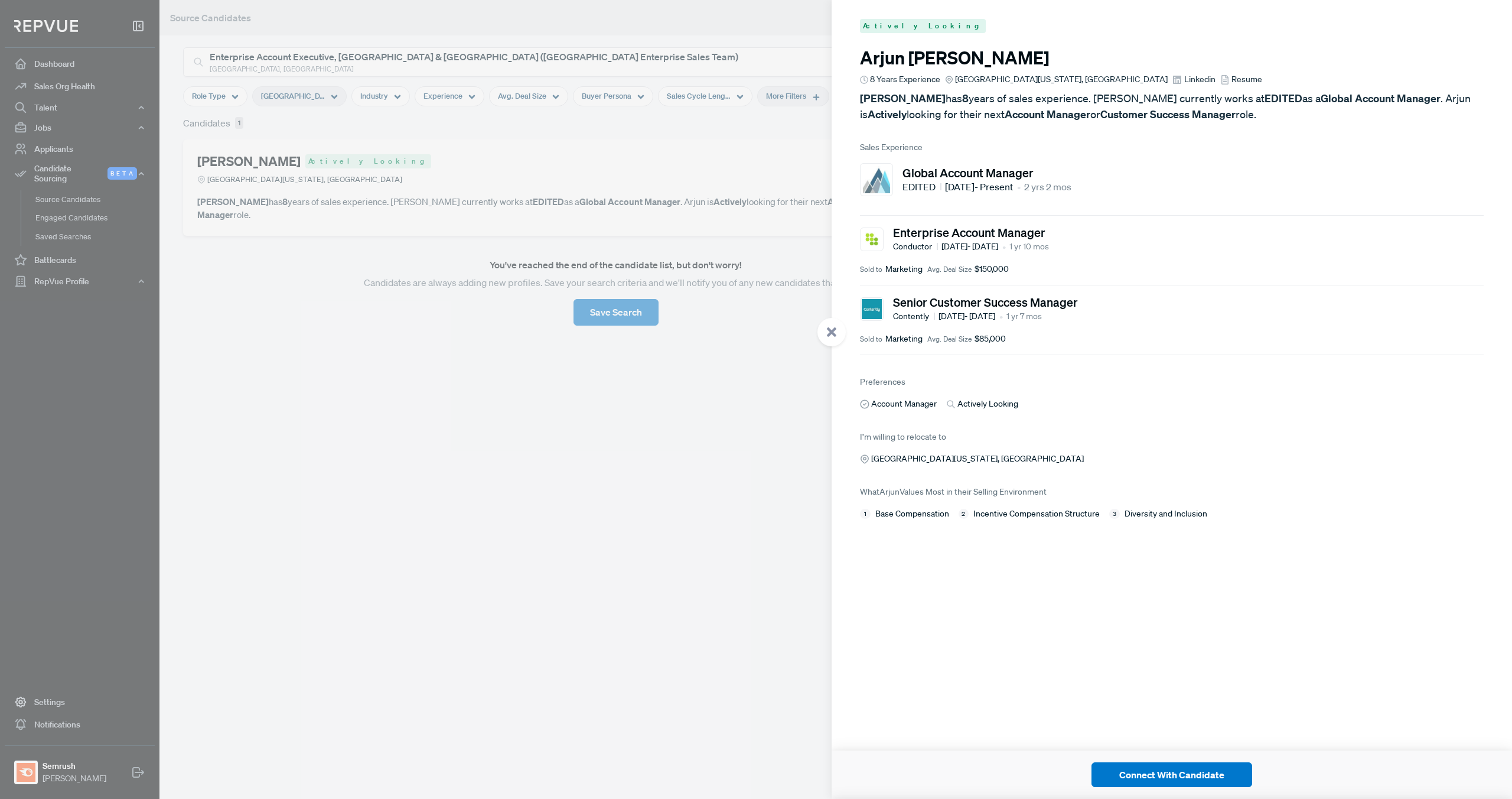
click at [1232, 80] on span "Resume" at bounding box center [1247, 80] width 31 height 13
click at [829, 334] on use at bounding box center [831, 332] width 9 height 9
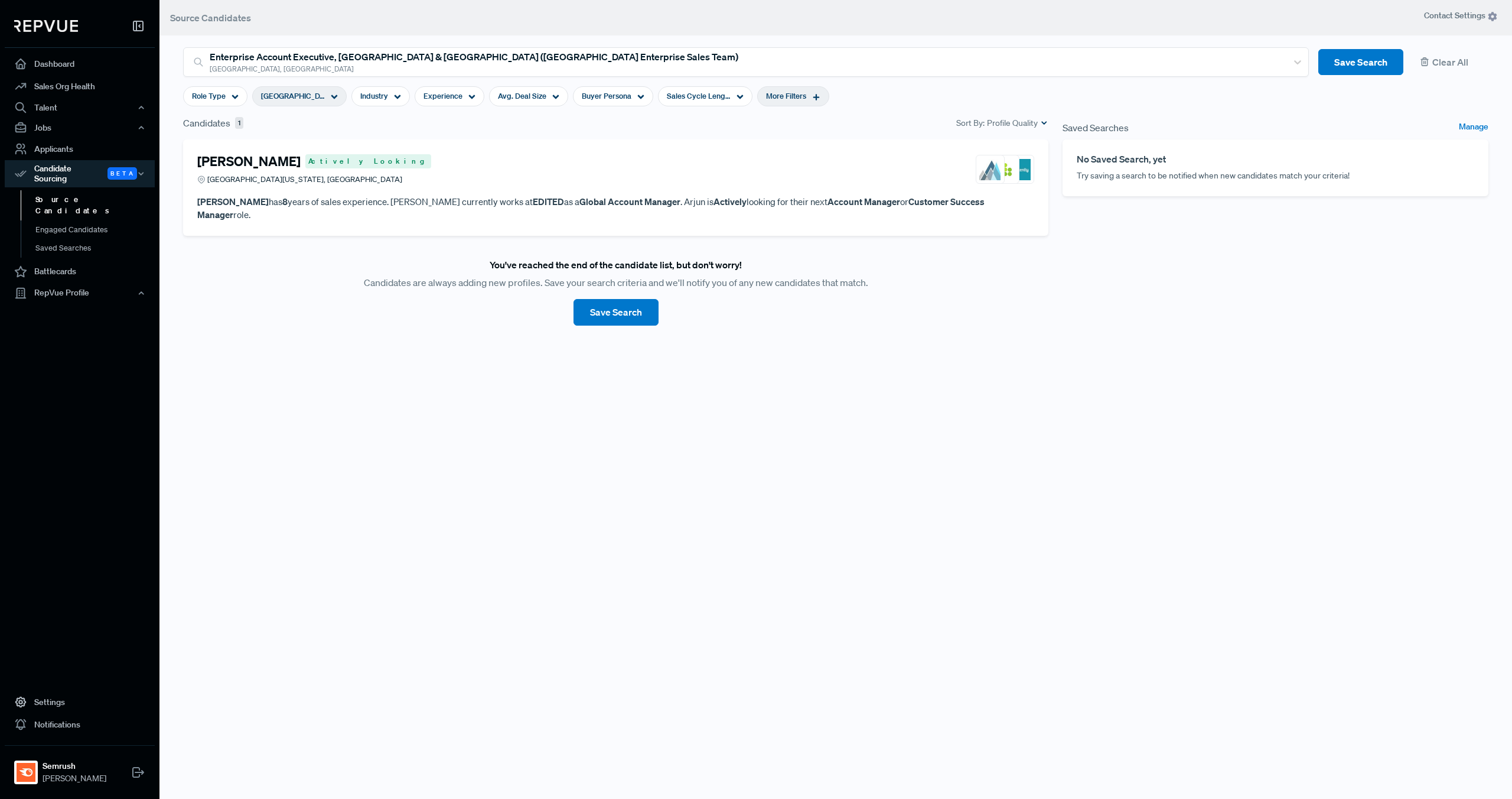
click at [94, 394] on nav "Dashboard Sales Org Health Talent Talent Data Talent Profiles Talent Competitor…" at bounding box center [80, 400] width 159 height 799
